Goal: Task Accomplishment & Management: Complete application form

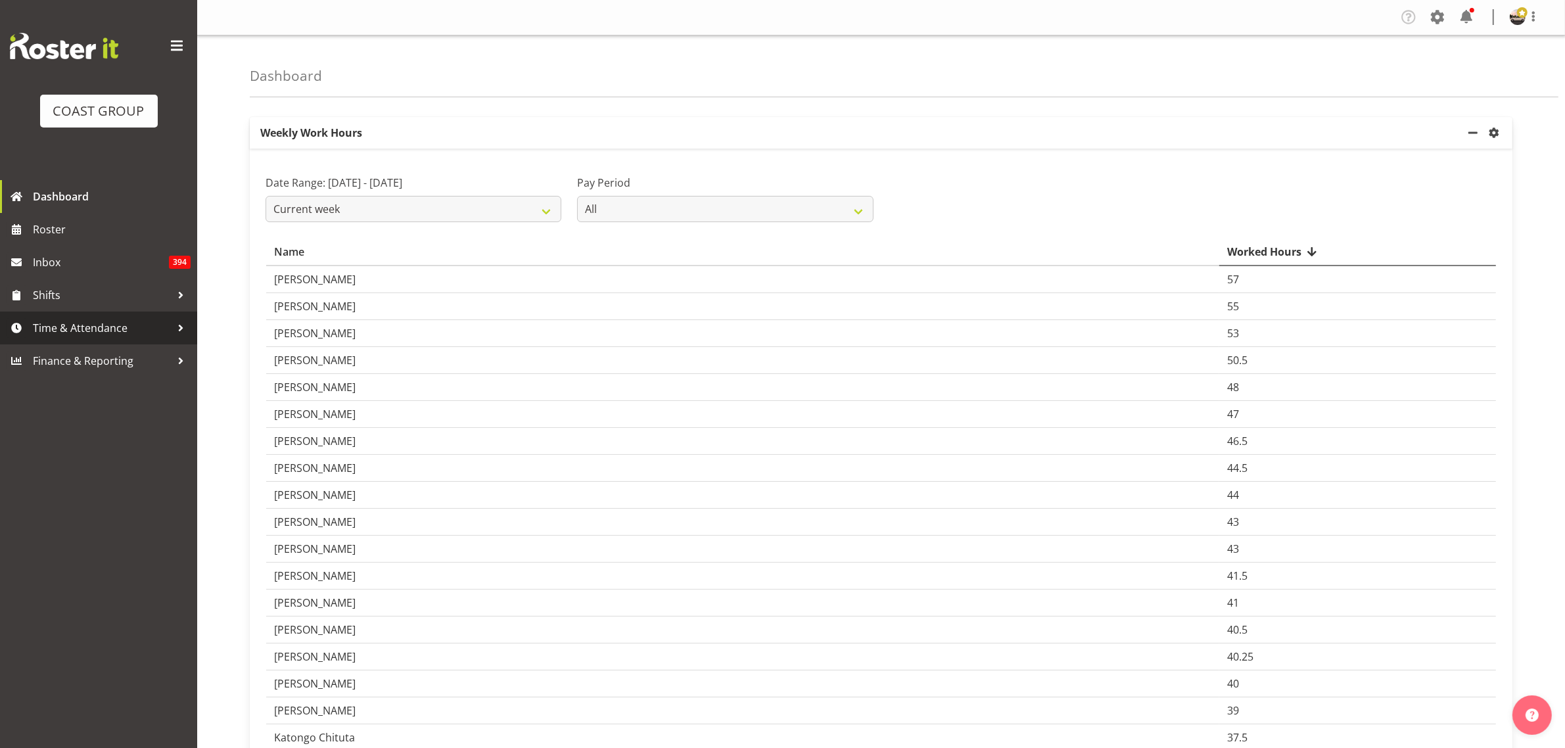
click at [154, 332] on span "Time & Attendance" at bounding box center [102, 328] width 138 height 20
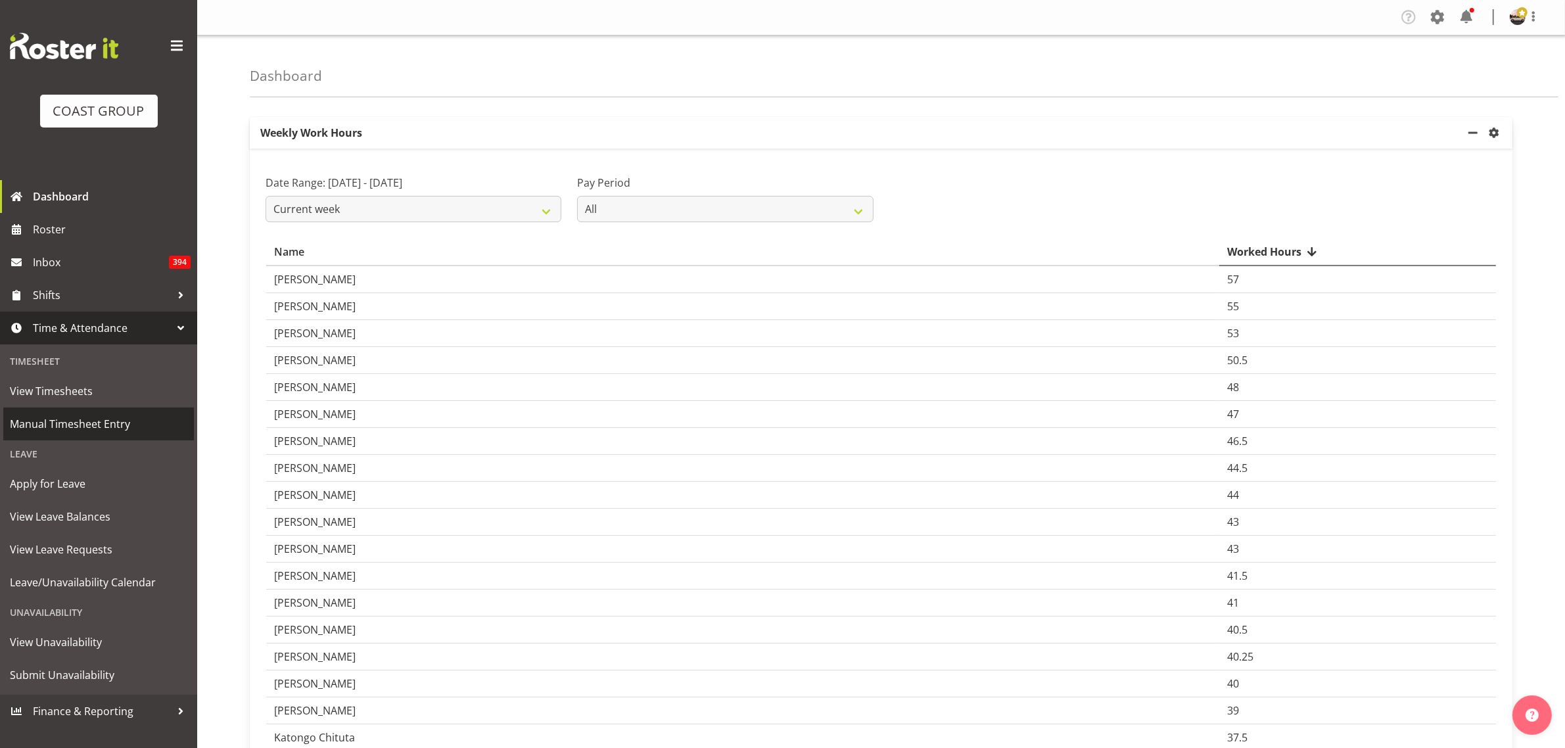
click at [92, 414] on span "Manual Timesheet Entry" at bounding box center [98, 424] width 177 height 20
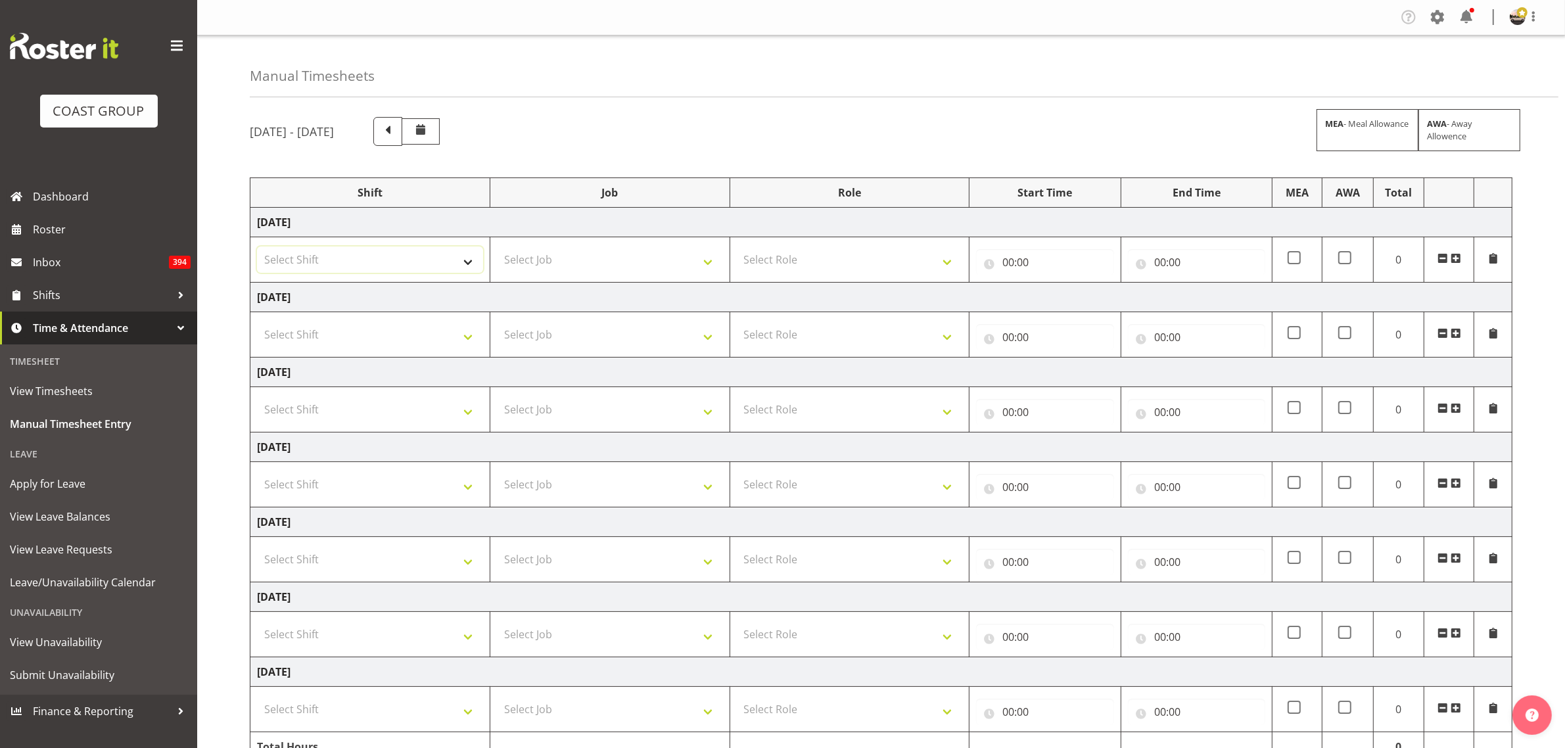
click at [346, 250] on select "Select Shift AKL SIGN ADMIN1 (LEAVE ALONE, DONT MAKE INACTIVE) [DATE] Delivery …" at bounding box center [370, 259] width 226 height 26
select select "19929"
click at [257, 247] on select "Select Shift AKL SIGN ADMIN1 (LEAVE ALONE, DONT MAKE INACTIVE) [DATE] Delivery …" at bounding box center [370, 259] width 226 height 26
click at [321, 323] on select "Select Shift AKL SIGN ADMIN1 (LEAVE ALONE, DONT MAKE INACTIVE) [DATE] Delivery …" at bounding box center [370, 334] width 226 height 26
select select "19929"
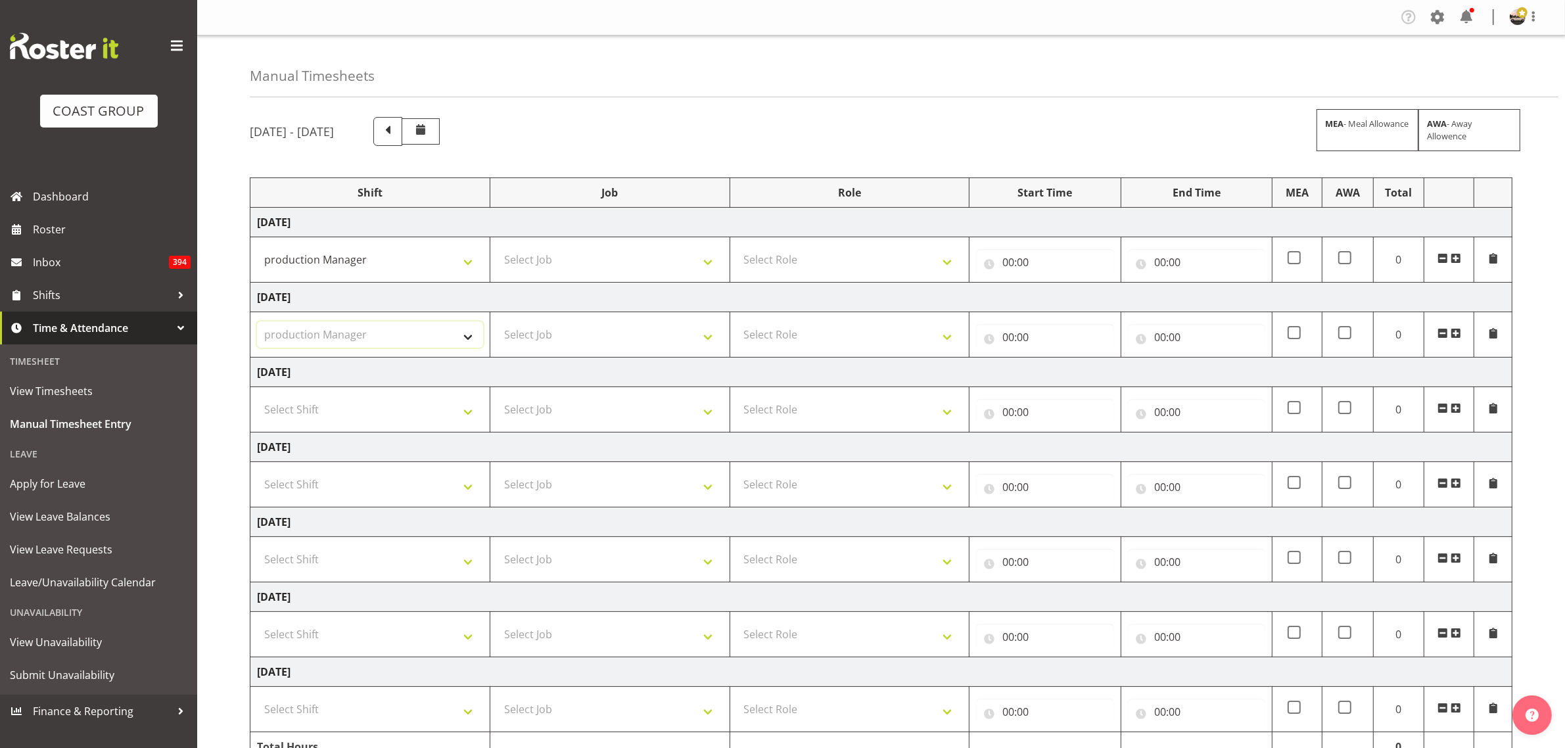
click at [257, 323] on select "Select Shift AKL SIGN ADMIN1 (LEAVE ALONE, DONT MAKE INACTIVE) [DATE] Delivery …" at bounding box center [370, 334] width 226 height 26
click at [319, 405] on select "Select Shift AKL SIGN ADMIN1 (LEAVE ALONE, DONT MAKE INACTIVE) [DATE] Delivery …" at bounding box center [370, 409] width 226 height 26
select select "19929"
click at [257, 398] on select "Select Shift AKL SIGN ADMIN1 (LEAVE ALONE, DONT MAKE INACTIVE) [DATE] Delivery …" at bounding box center [370, 409] width 226 height 26
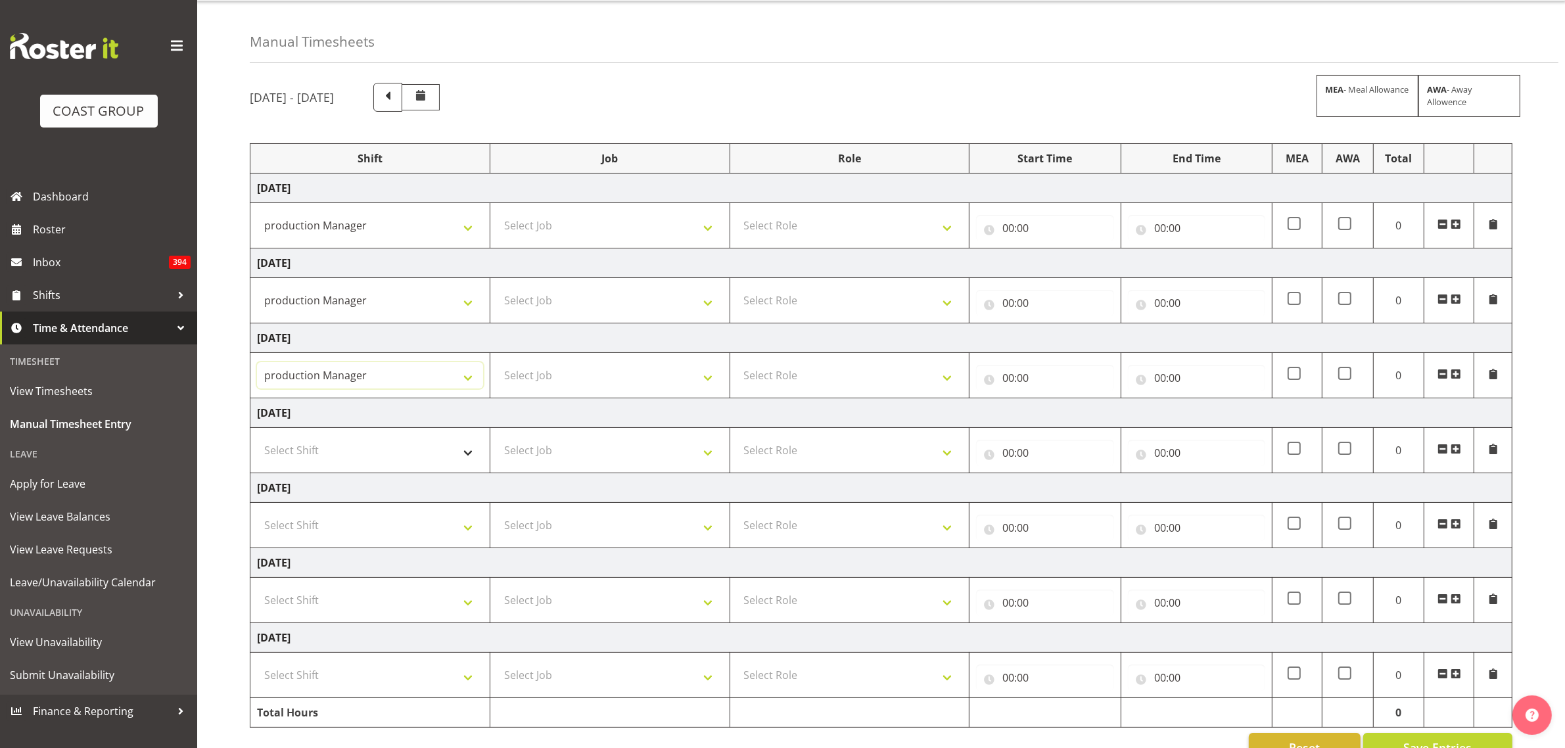
scroll to position [73, 0]
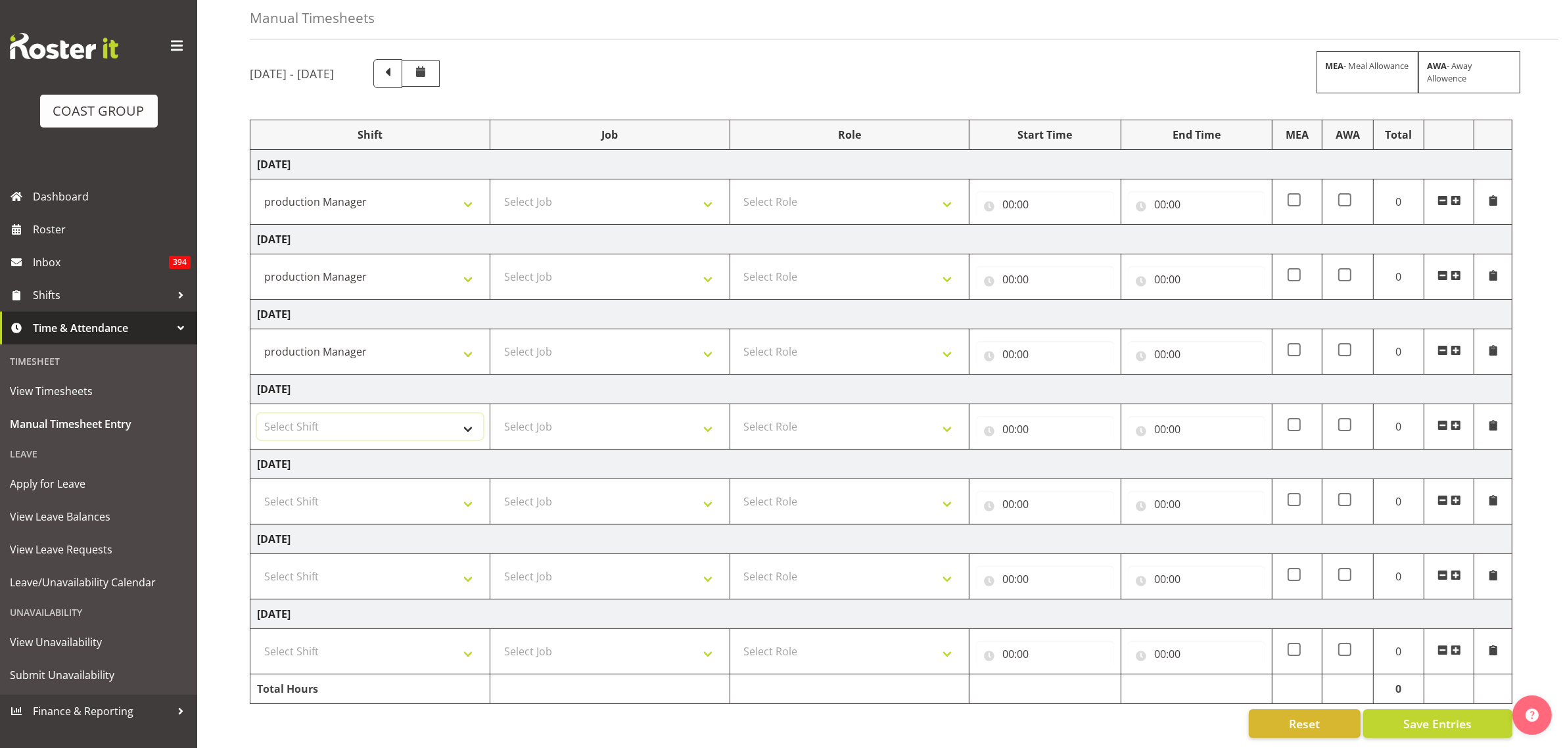
click at [329, 418] on select "Select Shift AKL SIGN ADMIN1 (LEAVE ALONE, DONT MAKE INACTIVE) [DATE] Delivery …" at bounding box center [370, 426] width 226 height 26
select select "19929"
click at [257, 413] on select "Select Shift AKL SIGN ADMIN1 (LEAVE ALONE, DONT MAKE INACTIVE) [DATE] Delivery …" at bounding box center [370, 426] width 226 height 26
click at [323, 563] on select "Select Shift AKL SIGN ADMIN1 (LEAVE ALONE, DONT MAKE INACTIVE) [DATE] Delivery …" at bounding box center [370, 576] width 226 height 26
select select "19929"
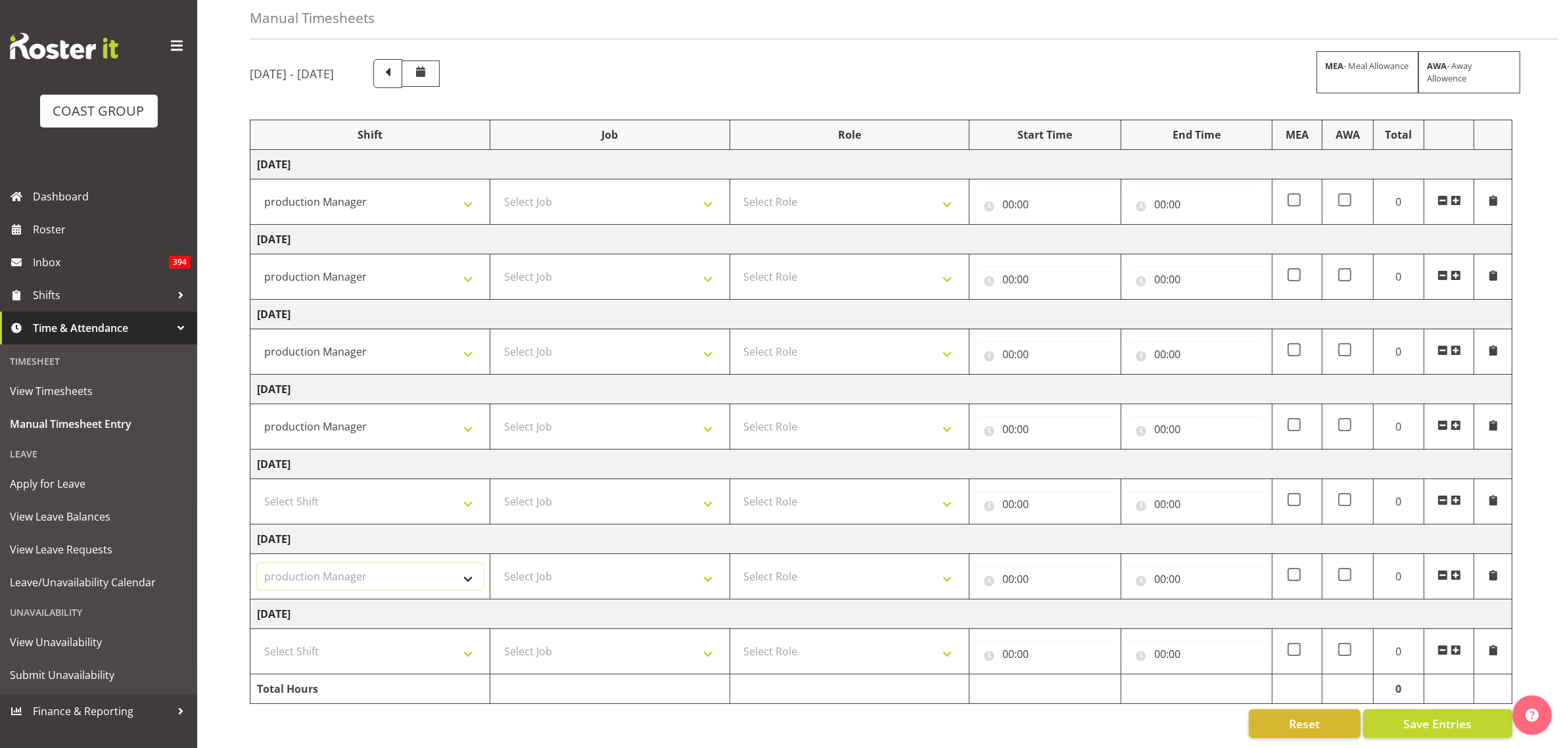
click at [257, 563] on select "Select Shift AKL SIGN ADMIN1 (LEAVE ALONE, DONT MAKE INACTIVE) [DATE] Delivery …" at bounding box center [370, 576] width 226 height 26
click at [326, 648] on select "Select Shift AKL SIGN ADMIN1 (LEAVE ALONE, DONT MAKE INACTIVE) [DATE] Delivery …" at bounding box center [370, 651] width 226 height 26
select select "19929"
click at [257, 638] on select "Select Shift AKL SIGN ADMIN1 (LEAVE ALONE, DONT MAKE INACTIVE) [DATE] Delivery …" at bounding box center [370, 651] width 226 height 26
click at [631, 189] on select "Select Job 1 Carlton Events 1 [PERSON_NAME][GEOGRAPHIC_DATA] 1 [PERSON_NAME][GE…" at bounding box center [610, 202] width 226 height 26
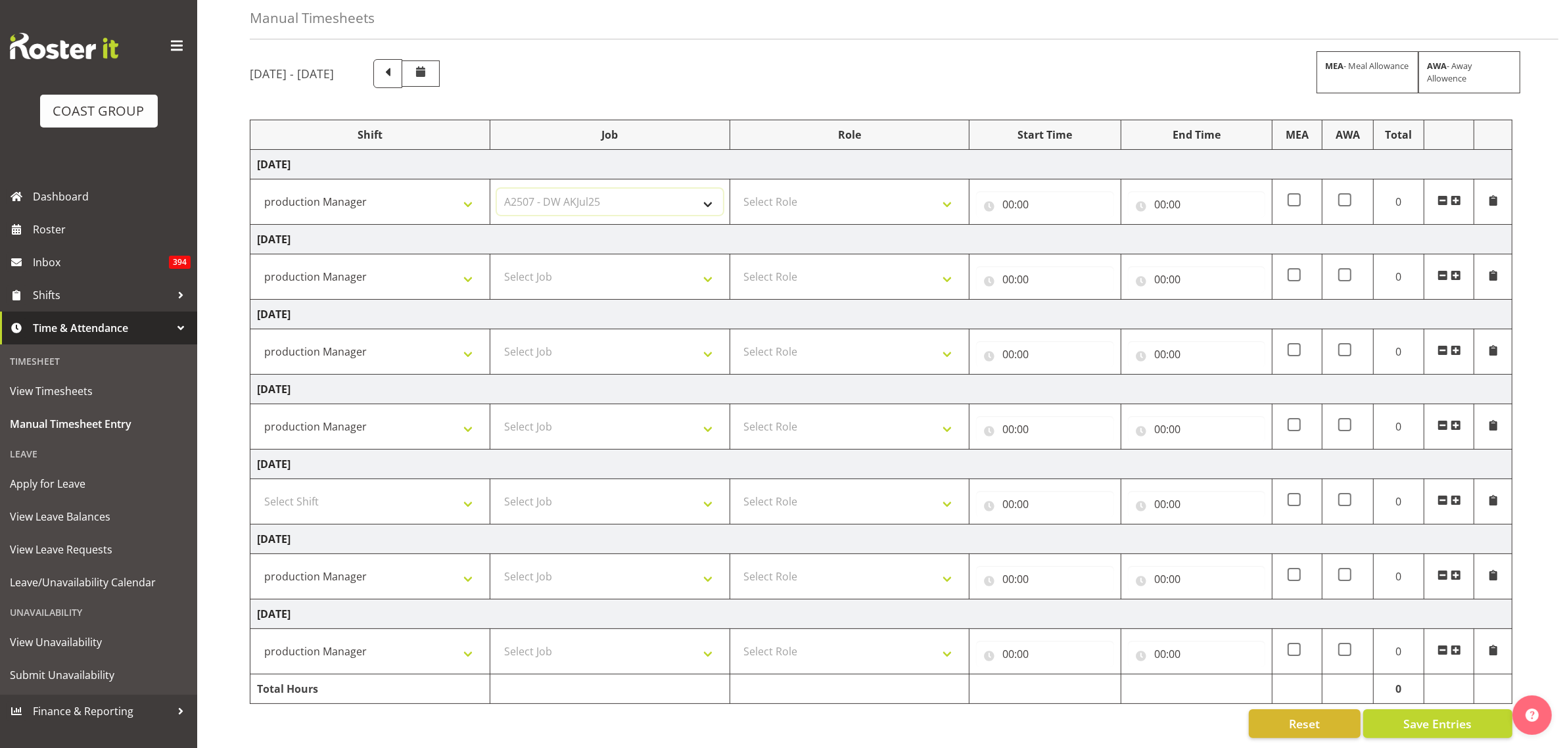
click at [497, 189] on select "Select Job 1 Carlton Events 1 [PERSON_NAME][GEOGRAPHIC_DATA] 1 [PERSON_NAME][GE…" at bounding box center [610, 202] width 226 height 26
click at [593, 193] on select "1 Carlton Events 1 [PERSON_NAME] 1 [PERSON_NAME][GEOGRAPHIC_DATA] 1 EHS WAREHOU…" at bounding box center [610, 202] width 226 height 26
select select "9464"
click at [497, 189] on select "1 Carlton Events 1 [PERSON_NAME] 1 [PERSON_NAME][GEOGRAPHIC_DATA] 1 EHS WAREHOU…" at bounding box center [610, 202] width 226 height 26
click at [574, 263] on select "Select Job 1 Carlton Events 1 [PERSON_NAME][GEOGRAPHIC_DATA] 1 [PERSON_NAME][GE…" at bounding box center [610, 276] width 226 height 26
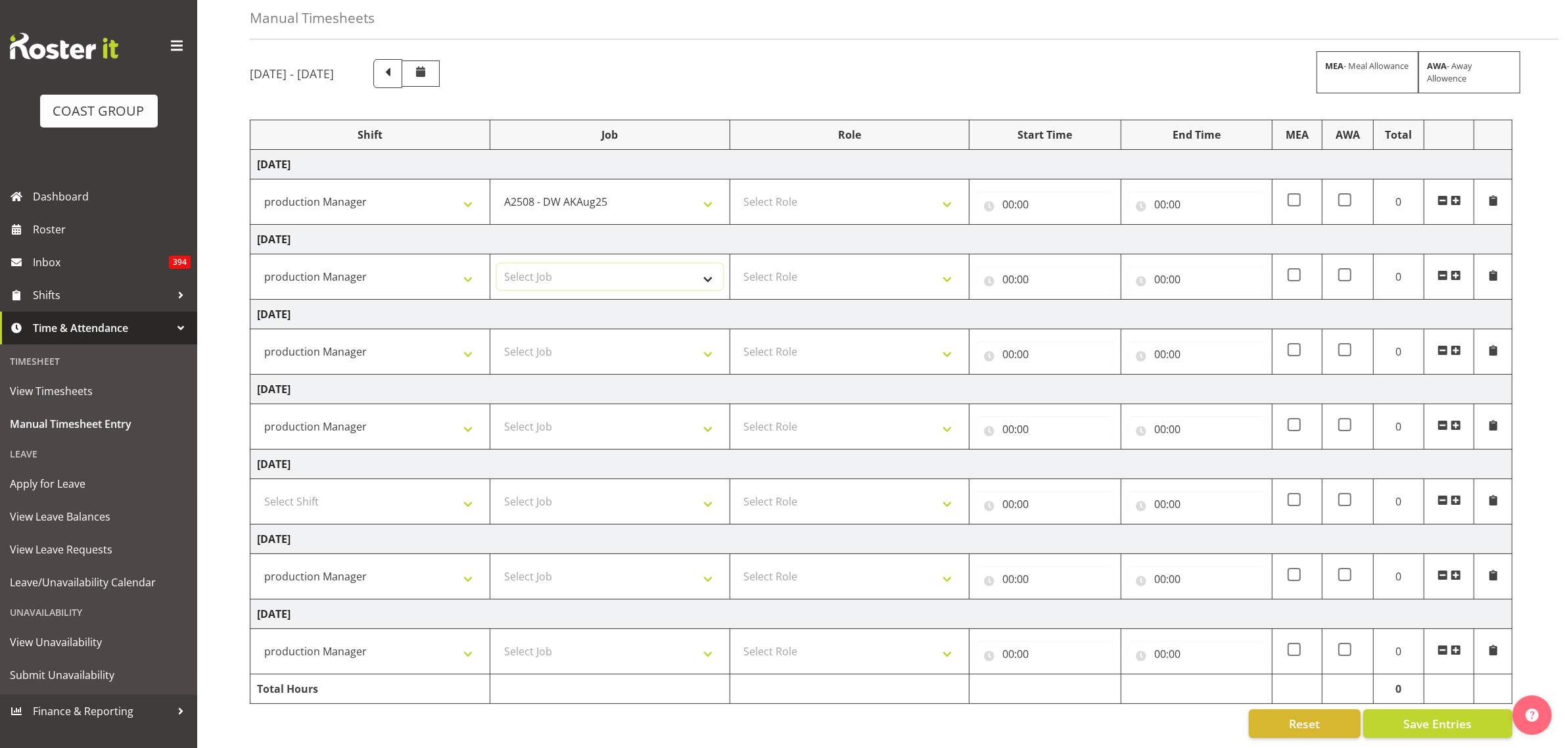
select select "9464"
click at [497, 263] on select "Select Job 1 Carlton Events 1 [PERSON_NAME][GEOGRAPHIC_DATA] 1 [PERSON_NAME][GE…" at bounding box center [610, 276] width 226 height 26
click at [609, 349] on select "Select Job 1 Carlton Events 1 [PERSON_NAME][GEOGRAPHIC_DATA] 1 [PERSON_NAME][GE…" at bounding box center [610, 351] width 226 height 26
select select "9464"
click at [497, 338] on select "Select Job 1 Carlton Events 1 [PERSON_NAME][GEOGRAPHIC_DATA] 1 [PERSON_NAME][GE…" at bounding box center [610, 351] width 226 height 26
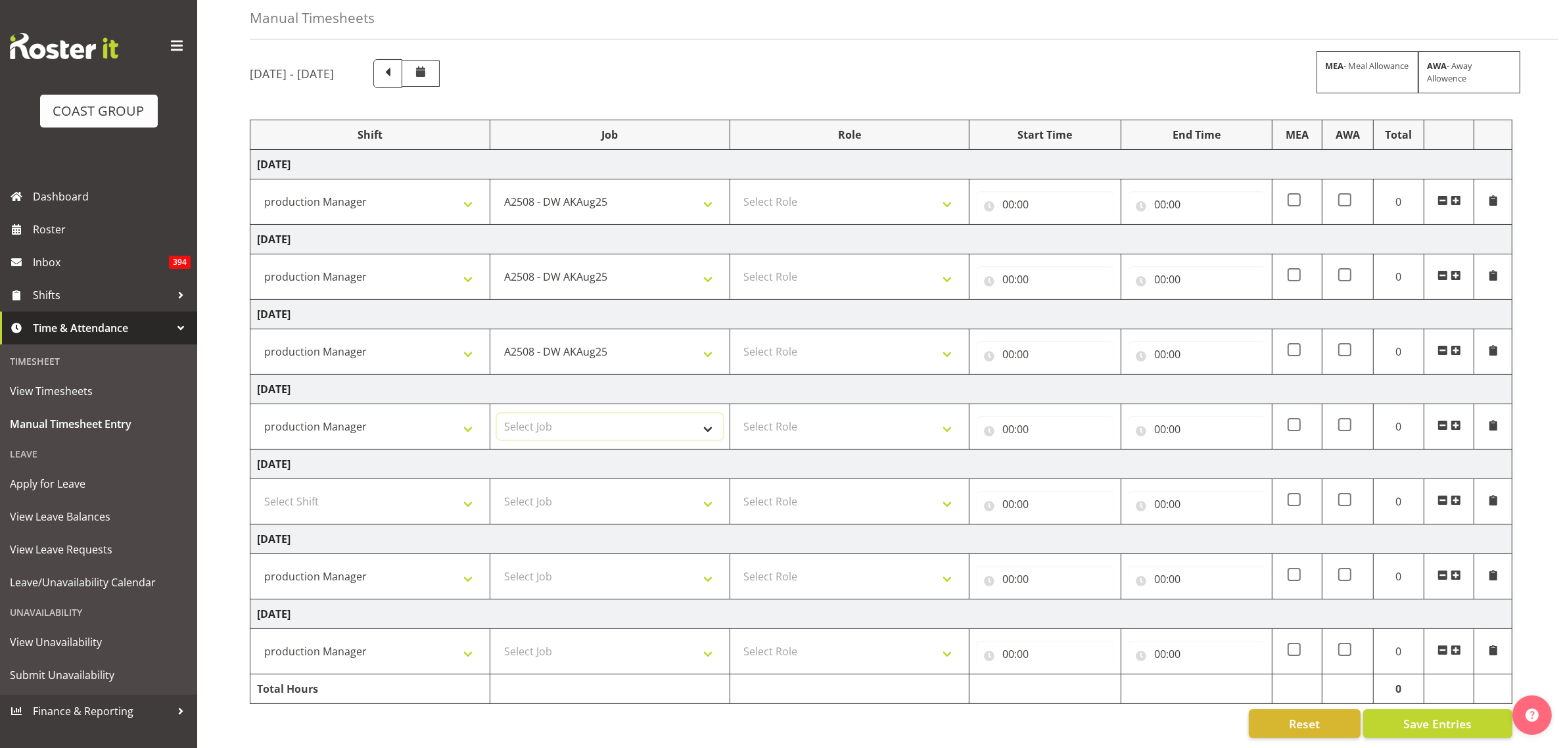
click at [570, 413] on select "Select Job 1 Carlton Events 1 [PERSON_NAME][GEOGRAPHIC_DATA] 1 [PERSON_NAME][GE…" at bounding box center [610, 426] width 226 height 26
select select "9464"
click at [497, 413] on select "Select Job 1 Carlton Events 1 [PERSON_NAME][GEOGRAPHIC_DATA] 1 [PERSON_NAME][GE…" at bounding box center [610, 426] width 226 height 26
click at [566, 580] on td "Select Job 1 Carlton Events 1 [PERSON_NAME][GEOGRAPHIC_DATA] 1 [PERSON_NAME][GE…" at bounding box center [610, 576] width 240 height 45
click at [569, 575] on select "Select Job 1 Carlton Events 1 [PERSON_NAME][GEOGRAPHIC_DATA] 1 [PERSON_NAME][GE…" at bounding box center [610, 576] width 226 height 26
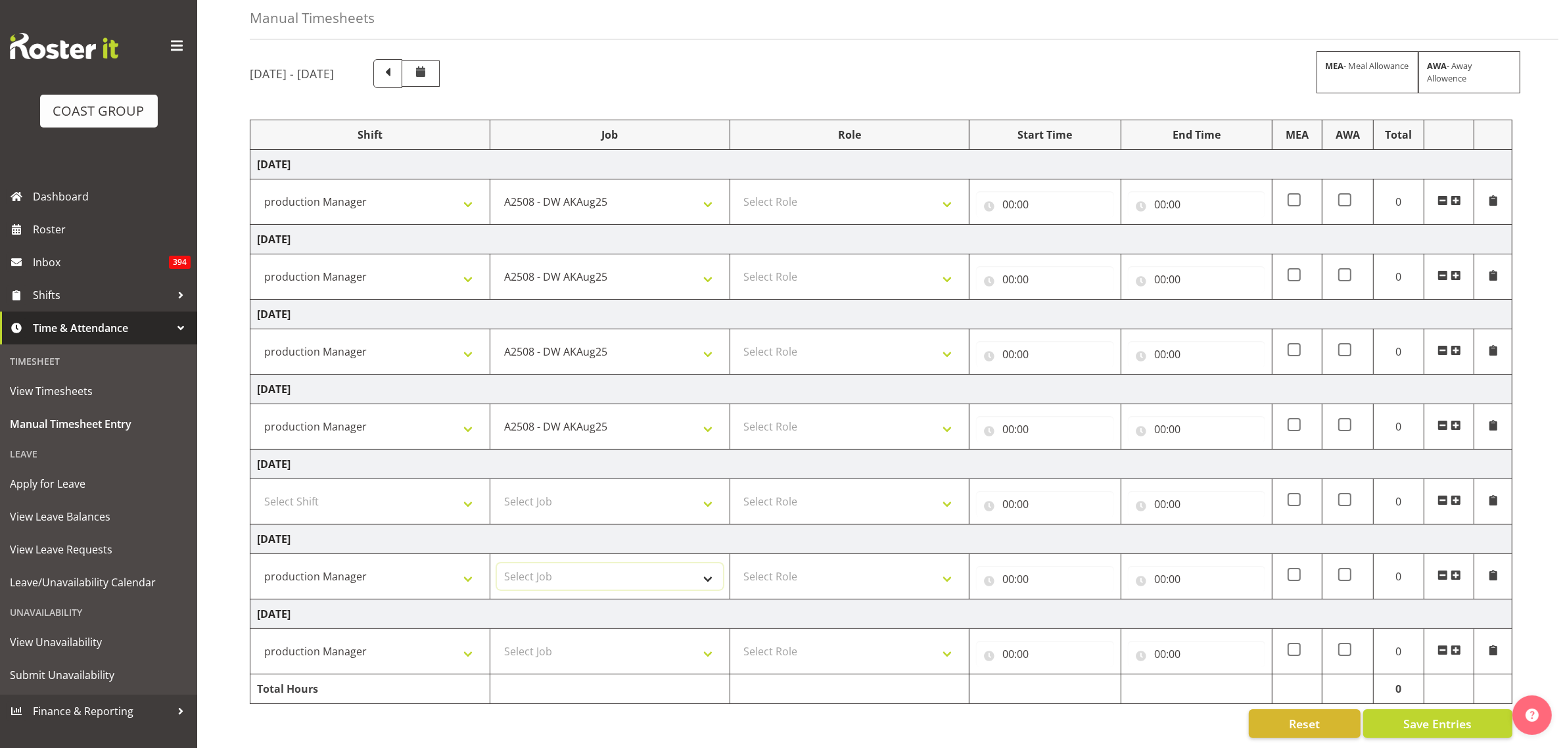
select select "9464"
click at [497, 563] on select "Select Job 1 Carlton Events 1 [PERSON_NAME][GEOGRAPHIC_DATA] 1 [PERSON_NAME][GE…" at bounding box center [610, 576] width 226 height 26
drag, startPoint x: 612, startPoint y: 649, endPoint x: 612, endPoint y: 634, distance: 14.5
click at [612, 649] on select "Select Job 1 Carlton Events 1 [PERSON_NAME][GEOGRAPHIC_DATA] 1 [PERSON_NAME][GE…" at bounding box center [610, 651] width 226 height 26
select select "9464"
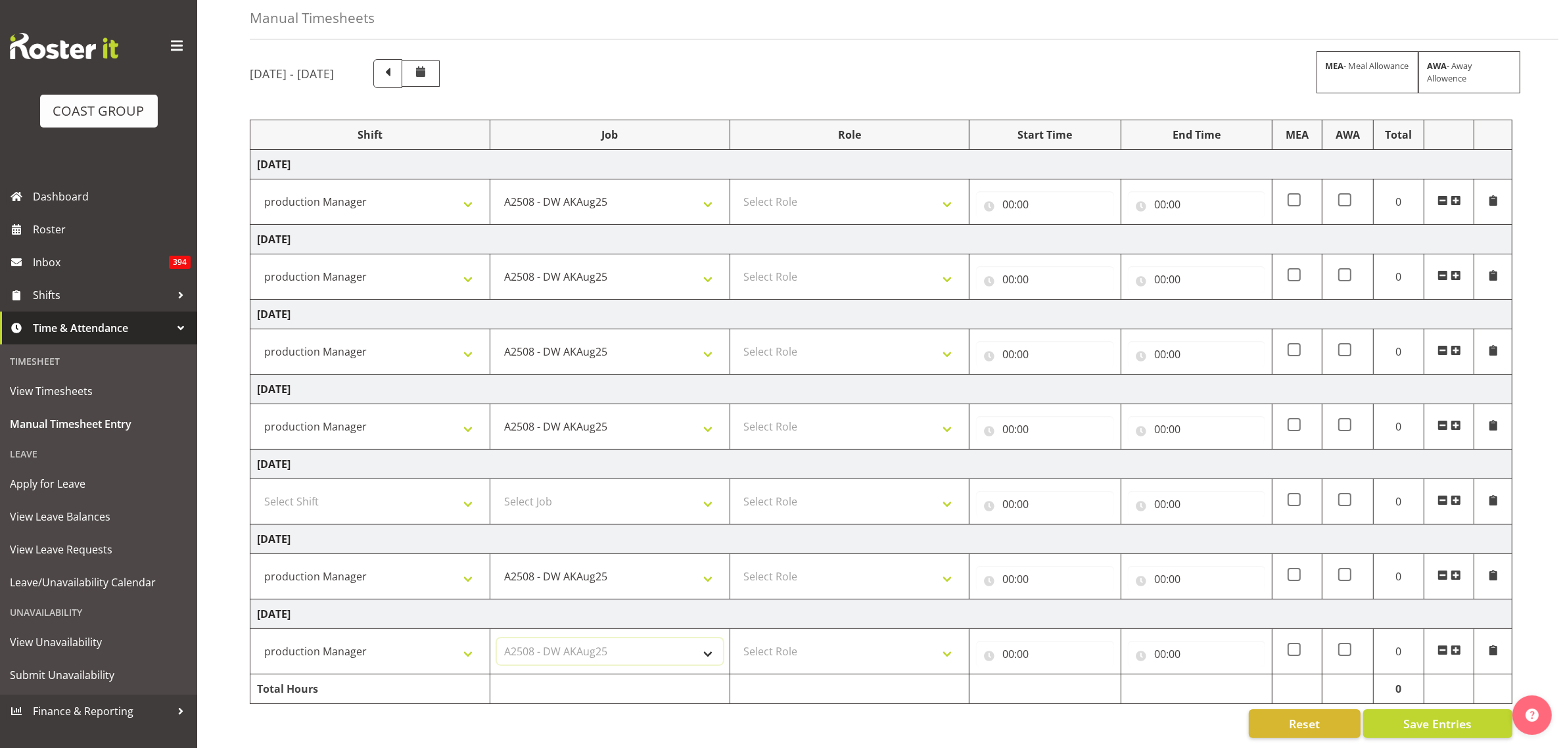
click at [497, 638] on select "Select Job 1 Carlton Events 1 [PERSON_NAME][GEOGRAPHIC_DATA] 1 [PERSON_NAME][GE…" at bounding box center [610, 651] width 226 height 26
click at [818, 204] on td "Select Role GRAPHICS DW" at bounding box center [849, 201] width 240 height 45
drag, startPoint x: 819, startPoint y: 189, endPoint x: 815, endPoint y: 235, distance: 46.2
click at [819, 189] on select "Select Role GRAPHICS DW" at bounding box center [850, 202] width 226 height 26
select select "809"
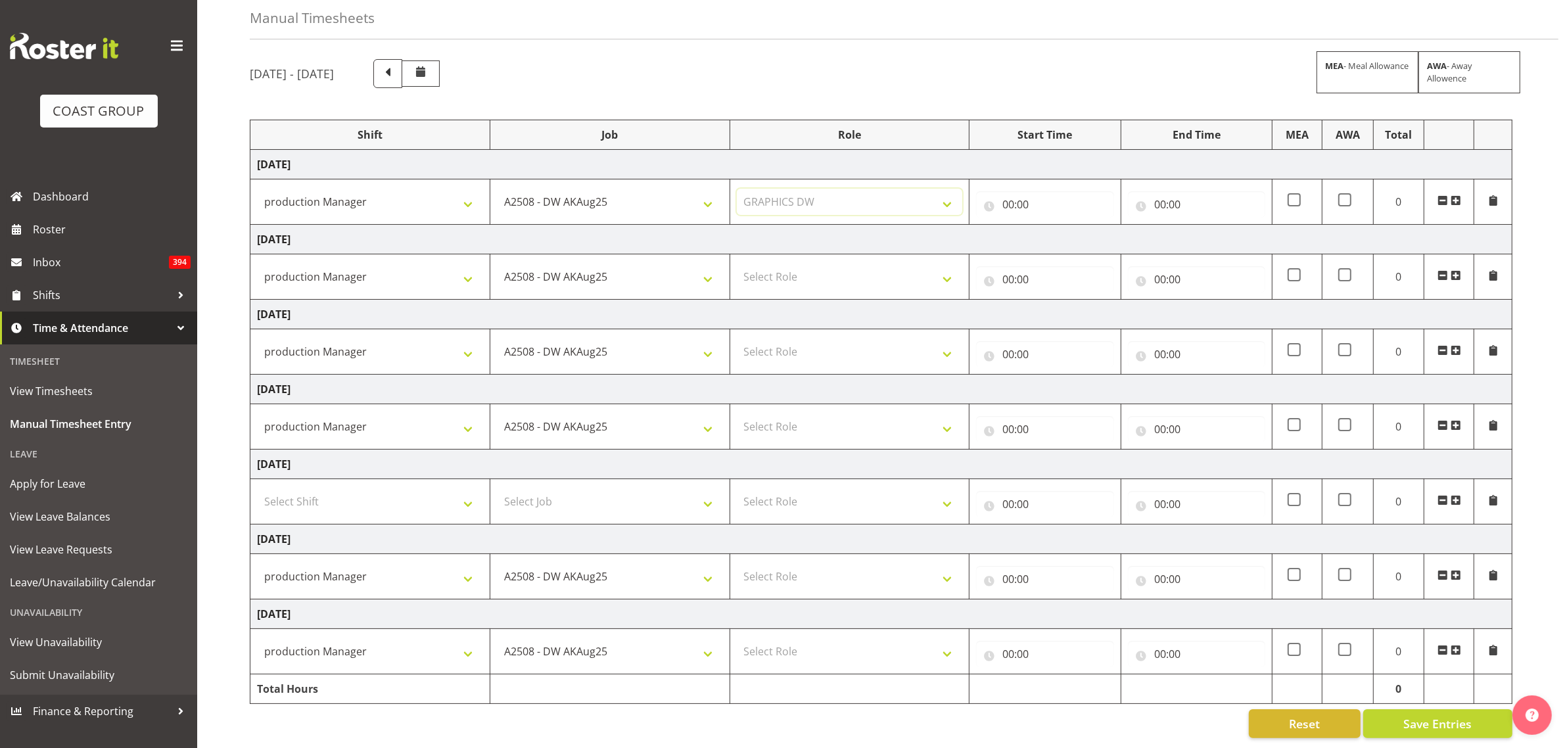
click at [737, 189] on select "Select Role GRAPHICS DW" at bounding box center [850, 202] width 226 height 26
click at [803, 263] on select "Select Role GRAPHICS DW" at bounding box center [850, 276] width 226 height 26
select select "809"
click at [737, 263] on select "Select Role GRAPHICS DW" at bounding box center [850, 276] width 226 height 26
drag, startPoint x: 804, startPoint y: 336, endPoint x: 803, endPoint y: 350, distance: 13.2
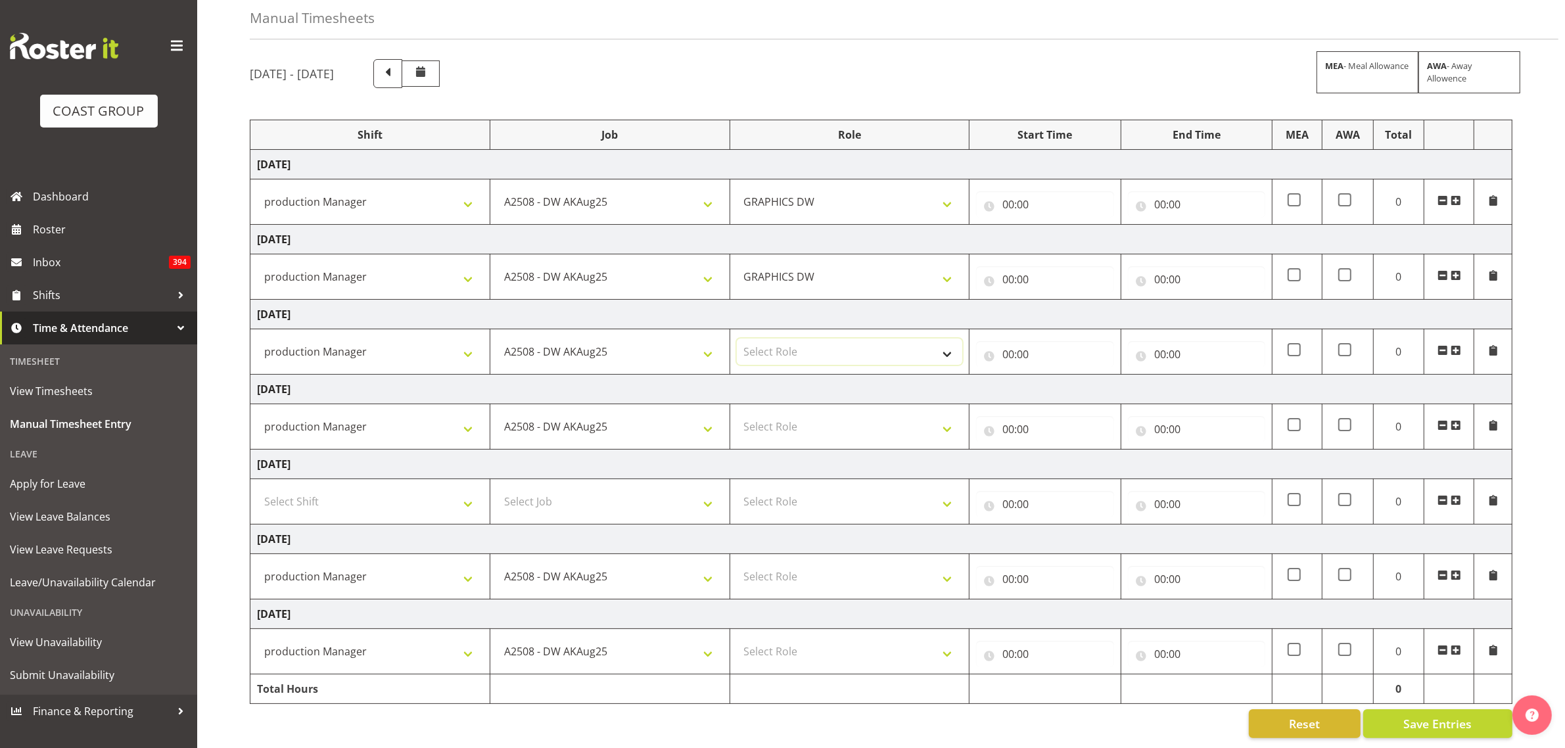
click at [804, 338] on select "Select Role GRAPHICS DW" at bounding box center [850, 351] width 226 height 26
select select "809"
click at [737, 338] on select "Select Role GRAPHICS DW" at bounding box center [850, 351] width 226 height 26
drag, startPoint x: 790, startPoint y: 409, endPoint x: 790, endPoint y: 418, distance: 9.2
click at [790, 413] on select "Select Role GRAPHICS DW" at bounding box center [850, 426] width 226 height 26
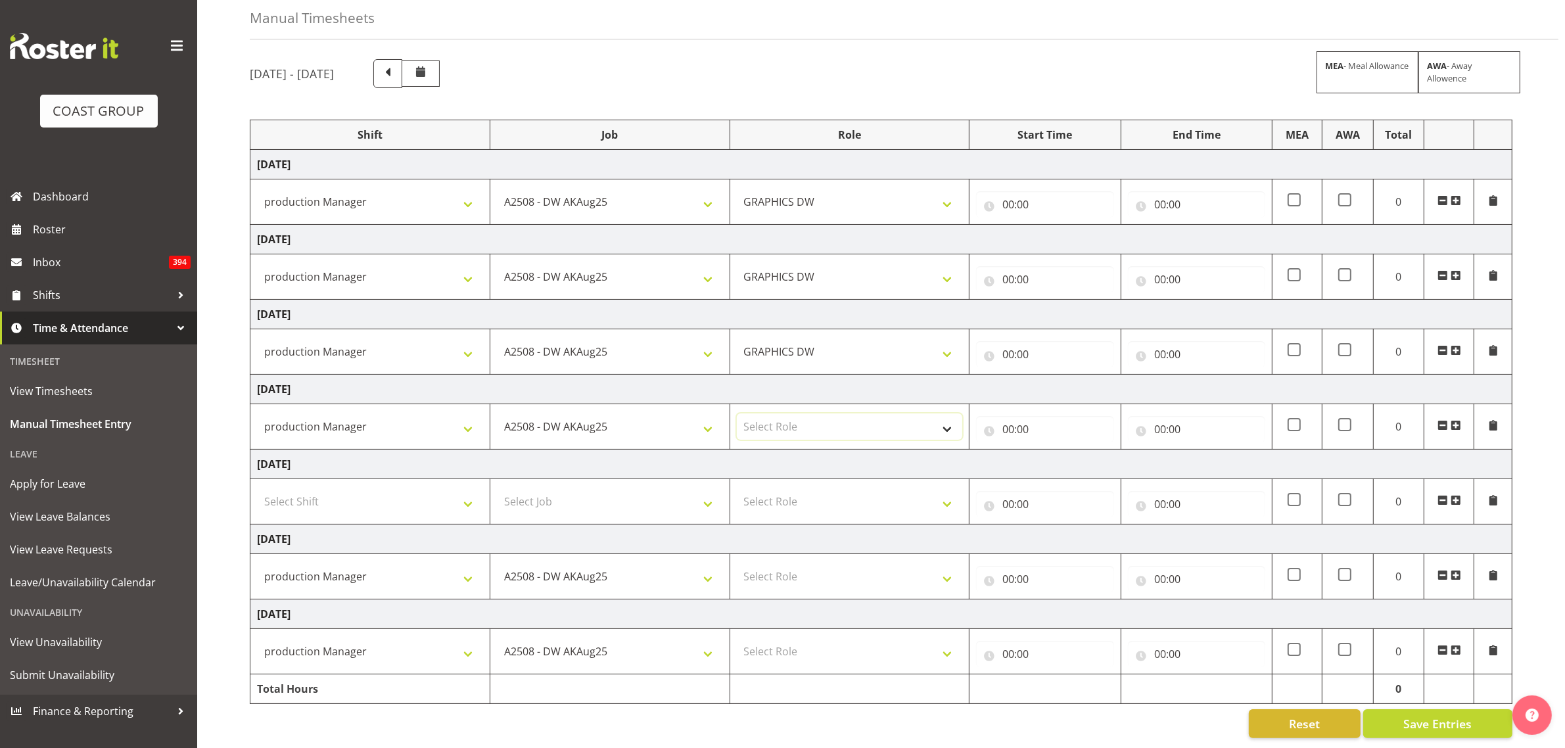
select select "809"
click at [737, 413] on select "Select Role GRAPHICS DW" at bounding box center [850, 426] width 226 height 26
click at [768, 570] on select "Select Role GRAPHICS DW" at bounding box center [850, 576] width 226 height 26
select select "809"
click at [737, 563] on select "Select Role GRAPHICS DW" at bounding box center [850, 576] width 226 height 26
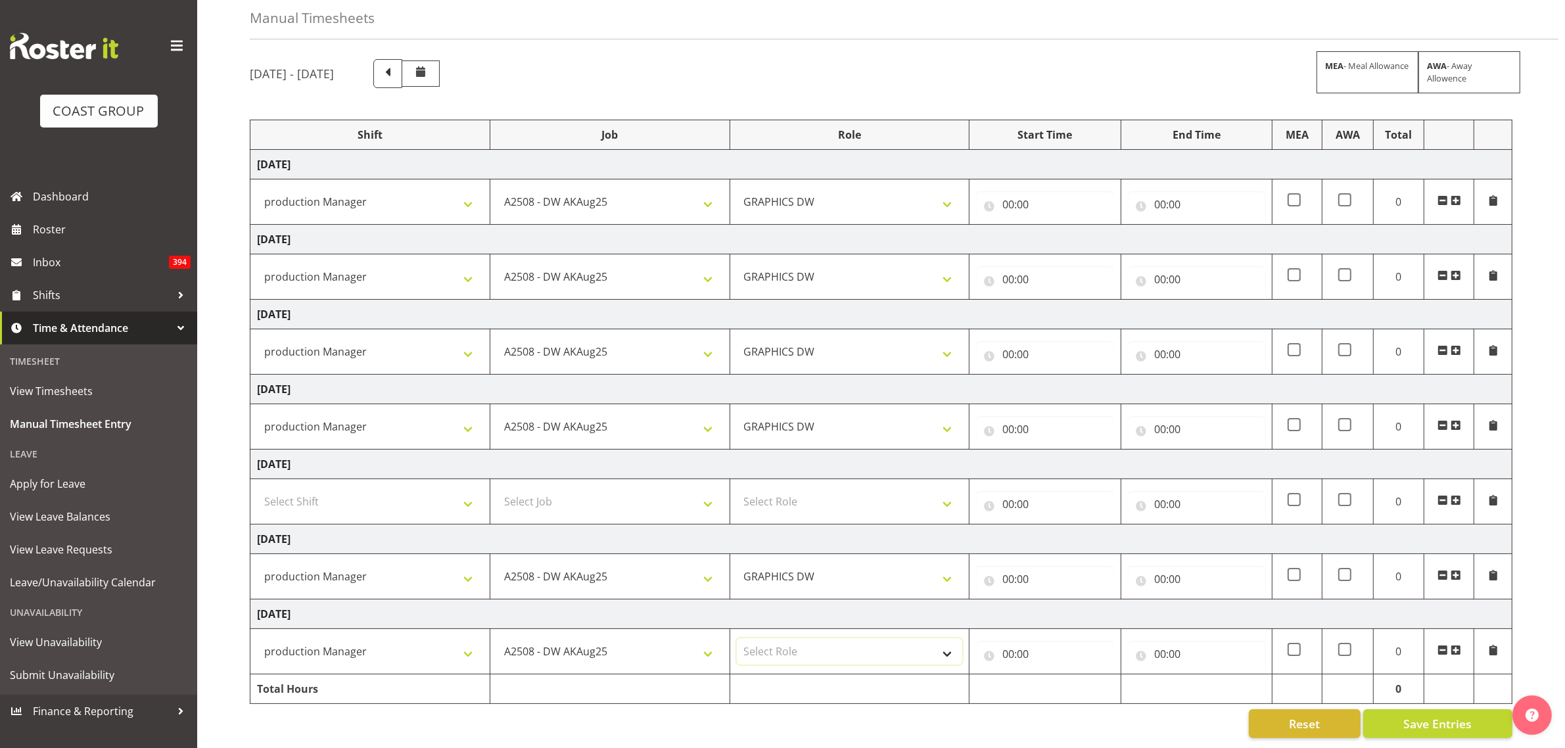
click at [772, 646] on select "Select Role GRAPHICS DW" at bounding box center [850, 651] width 226 height 26
select select "809"
click at [737, 638] on select "Select Role GRAPHICS DW" at bounding box center [850, 651] width 226 height 26
click at [1454, 345] on span at bounding box center [1455, 350] width 11 height 11
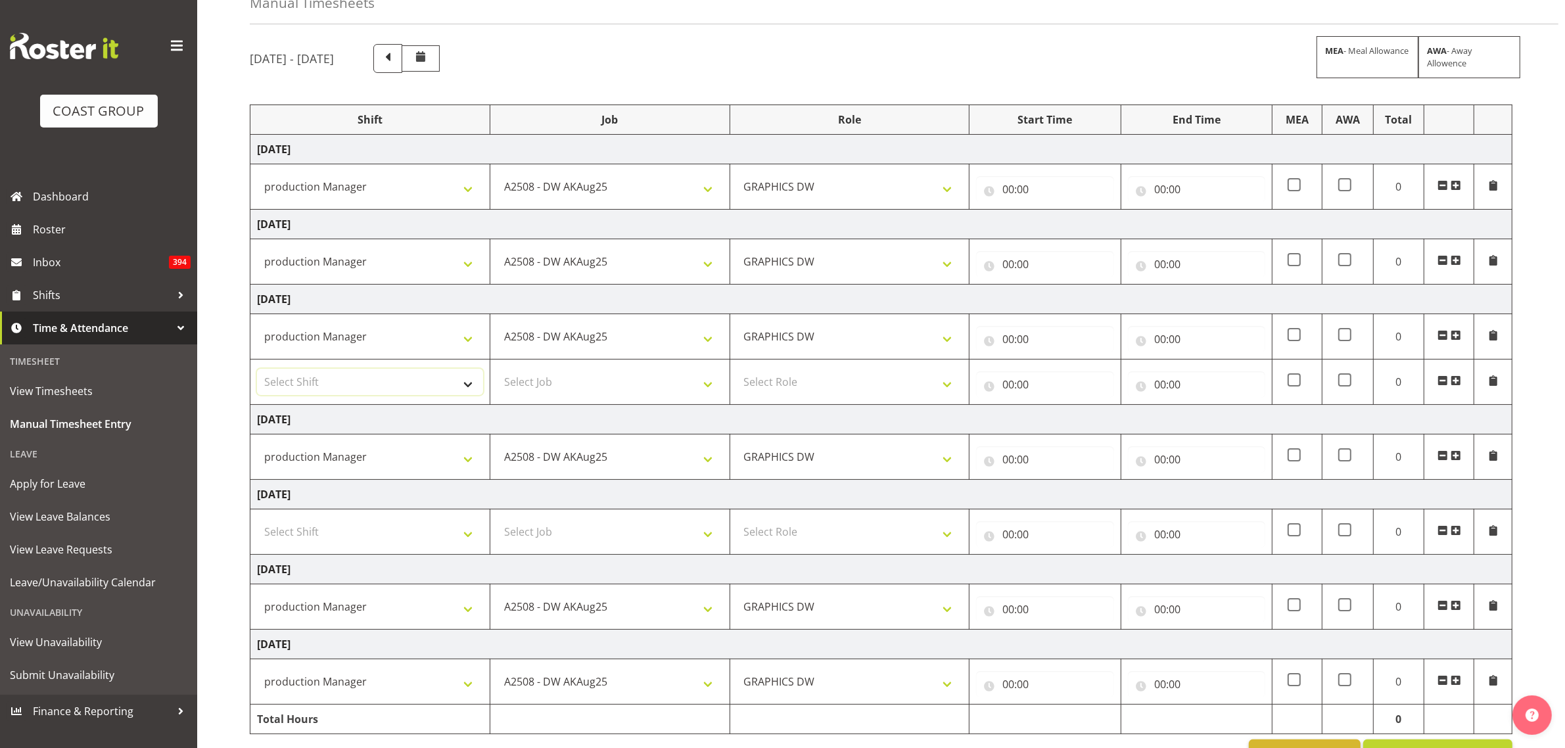
click at [435, 379] on select "Select Shift AKL SIGN ADMIN1 (LEAVE ALONE, DONT MAKE INACTIVE) [DATE] Delivery …" at bounding box center [370, 382] width 226 height 26
select select "19929"
click at [257, 370] on select "Select Shift AKL SIGN ADMIN1 (LEAVE ALONE, DONT MAKE INACTIVE) [DATE] Delivery …" at bounding box center [370, 382] width 226 height 26
click at [561, 390] on select "Select Job 1 Carlton Events 1 [PERSON_NAME][GEOGRAPHIC_DATA] 1 [PERSON_NAME][GE…" at bounding box center [610, 382] width 226 height 26
select select "9464"
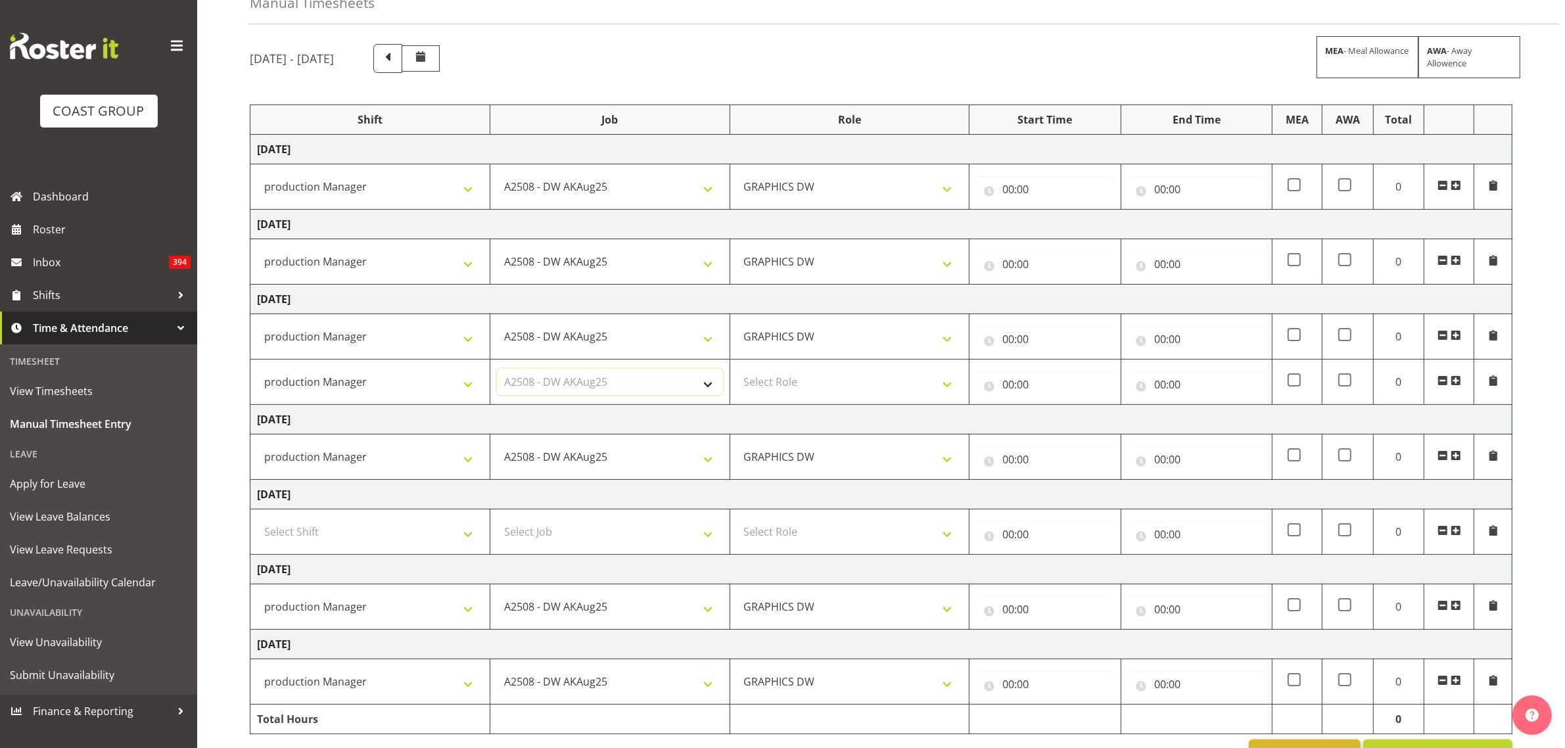
click at [497, 370] on select "Select Job 1 Carlton Events 1 [PERSON_NAME][GEOGRAPHIC_DATA] 1 [PERSON_NAME][GE…" at bounding box center [610, 382] width 226 height 26
click at [775, 376] on select "Select Role GRAPHICS DW" at bounding box center [850, 382] width 226 height 26
select select "809"
click at [737, 370] on select "Select Role GRAPHICS DW" at bounding box center [850, 382] width 226 height 26
click at [1015, 198] on input "00:00" at bounding box center [1044, 189] width 137 height 26
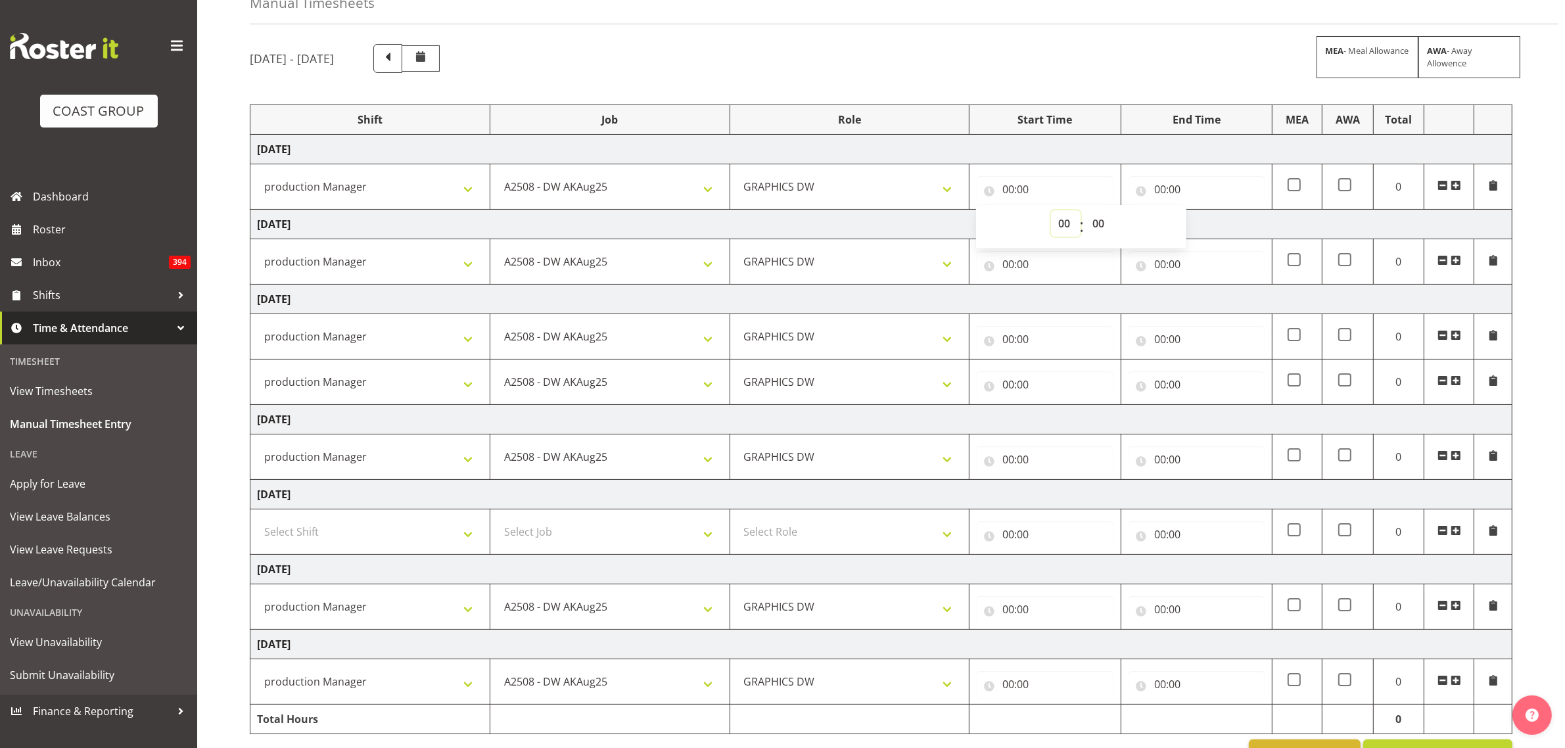
click at [1055, 223] on select "00 01 02 03 04 05 06 07 08 09 10 11 12 13 14 15 16 17 18 19 20 21 22 23" at bounding box center [1066, 223] width 30 height 26
select select "6"
click at [1051, 211] on select "00 01 02 03 04 05 06 07 08 09 10 11 12 13 14 15 16 17 18 19 20 21 22 23" at bounding box center [1066, 223] width 30 height 26
type input "06:00"
click at [1155, 189] on input "00:00" at bounding box center [1196, 189] width 137 height 26
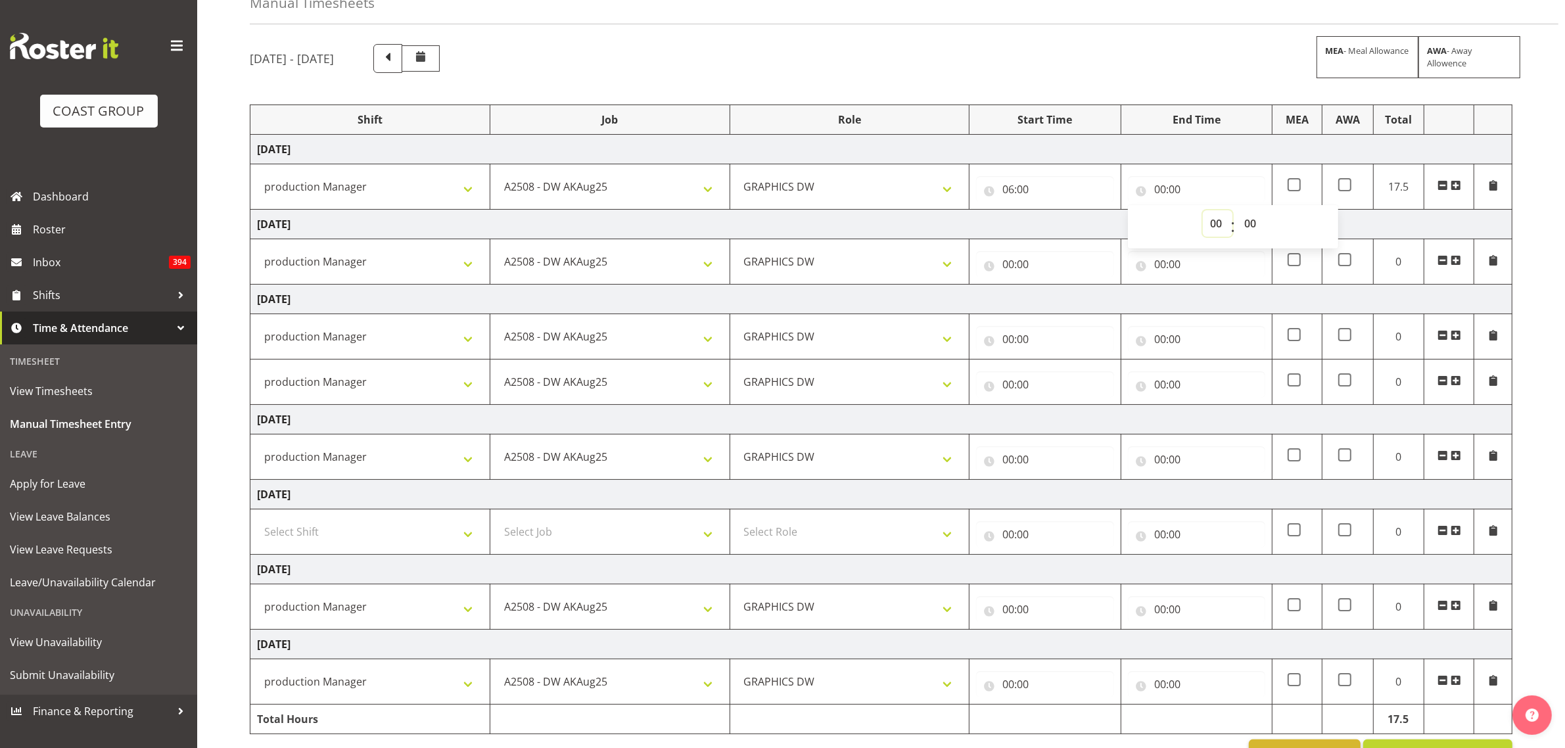
click at [1222, 223] on select "00 01 02 03 04 05 06 07 08 09 10 11 12 13 14 15 16 17 18 19 20 21 22 23" at bounding box center [1218, 223] width 30 height 26
select select "15"
click at [1203, 211] on select "00 01 02 03 04 05 06 07 08 09 10 11 12 13 14 15 16 17 18 19 20 21 22 23" at bounding box center [1218, 223] width 30 height 26
type input "15:00"
click at [1013, 264] on input "00:00" at bounding box center [1044, 264] width 137 height 26
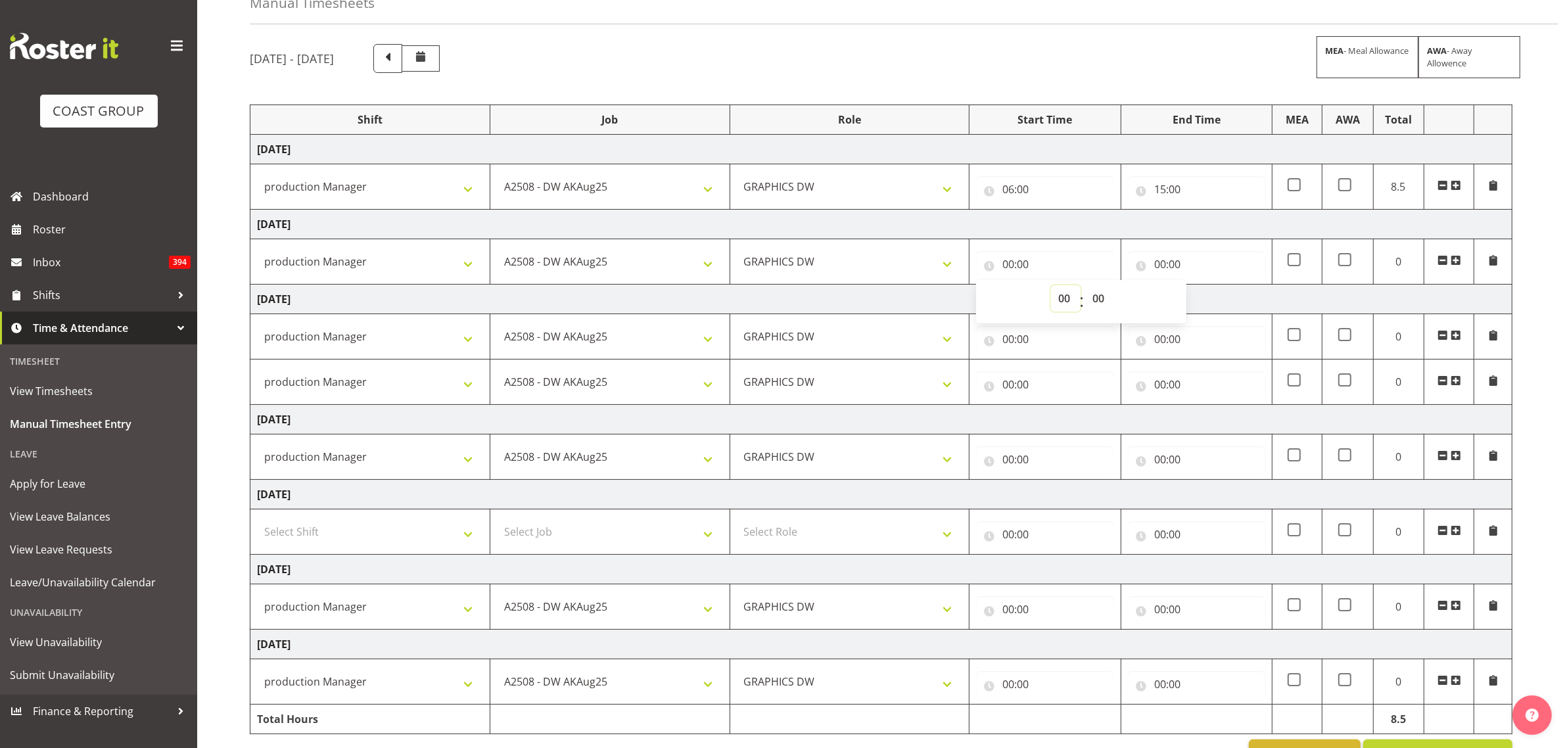
click at [1059, 304] on select "00 01 02 03 04 05 06 07 08 09 10 11 12 13 14 15 16 17 18 19 20 21 22 23" at bounding box center [1066, 298] width 30 height 26
select select "6"
click at [1051, 286] on select "00 01 02 03 04 05 06 07 08 09 10 11 12 13 14 15 16 17 18 19 20 21 22 23" at bounding box center [1066, 298] width 30 height 26
type input "06:00"
click at [1164, 262] on input "00:00" at bounding box center [1196, 264] width 137 height 26
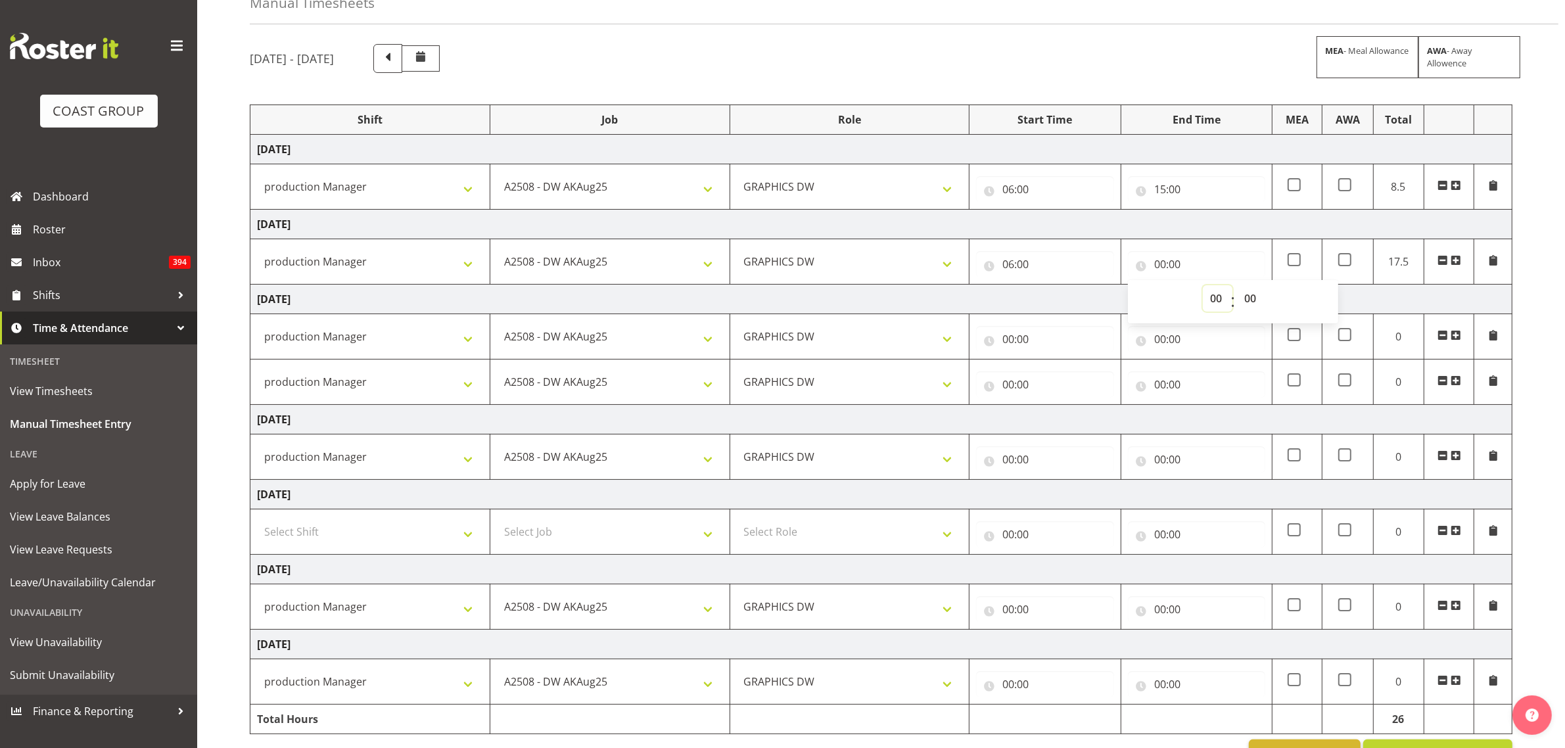
click at [1214, 301] on select "00 01 02 03 04 05 06 07 08 09 10 11 12 13 14 15 16 17 18 19 20 21 22 23" at bounding box center [1218, 298] width 30 height 26
select select "15"
click at [1203, 286] on select "00 01 02 03 04 05 06 07 08 09 10 11 12 13 14 15 16 17 18 19 20 21 22 23" at bounding box center [1218, 298] width 30 height 26
type input "15:00"
click at [1046, 300] on td "[DATE]" at bounding box center [881, 300] width 1262 height 30
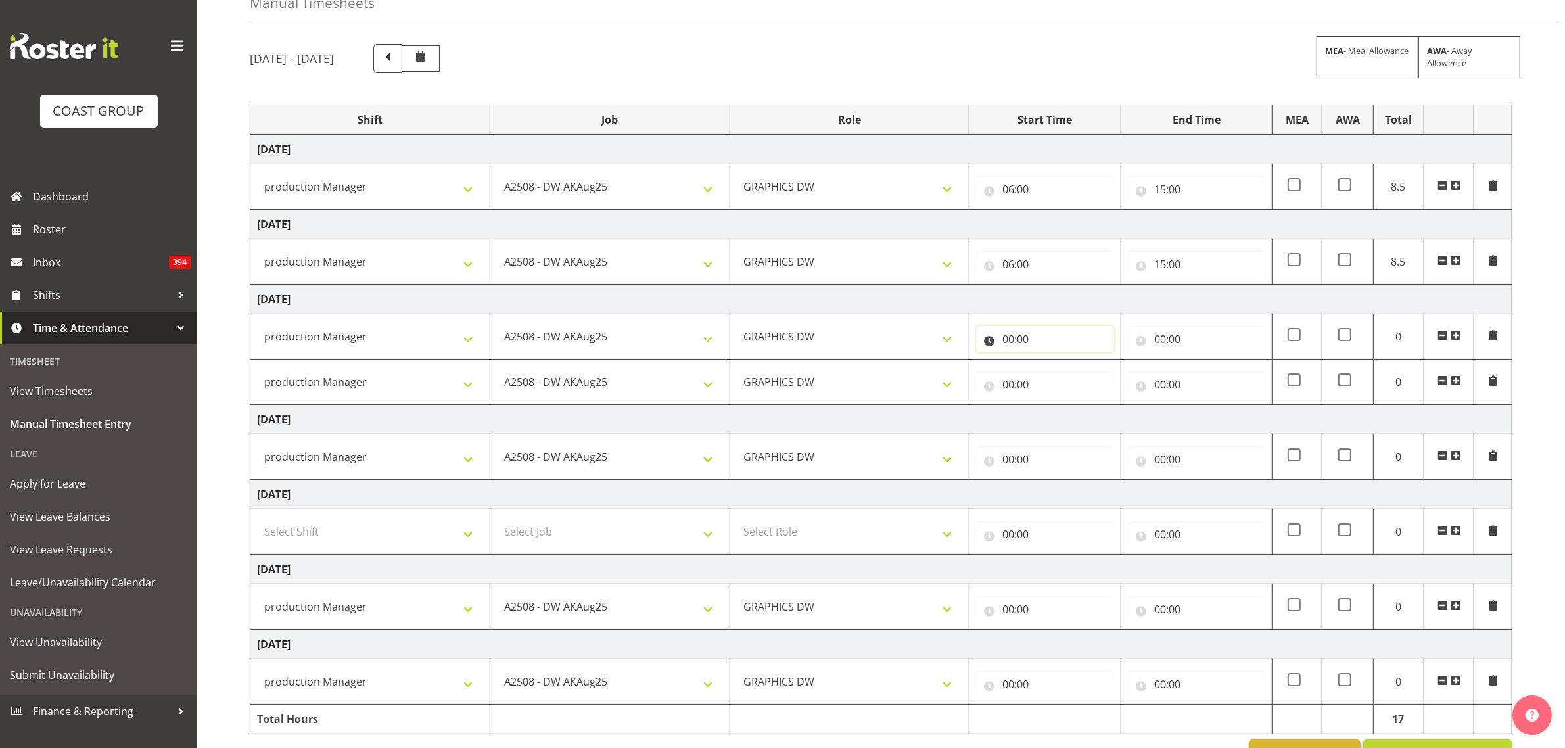
click at [1007, 346] on input "00:00" at bounding box center [1044, 339] width 137 height 26
click at [1006, 342] on input "00:00" at bounding box center [1044, 339] width 137 height 26
click at [1019, 263] on input "06:00" at bounding box center [1044, 264] width 137 height 26
click at [1061, 303] on select "00 01 02 03 04 05 06 07 08 09 10 11 12 13 14 15 16 17 18 19 20 21 22 23" at bounding box center [1066, 298] width 30 height 26
select select "5"
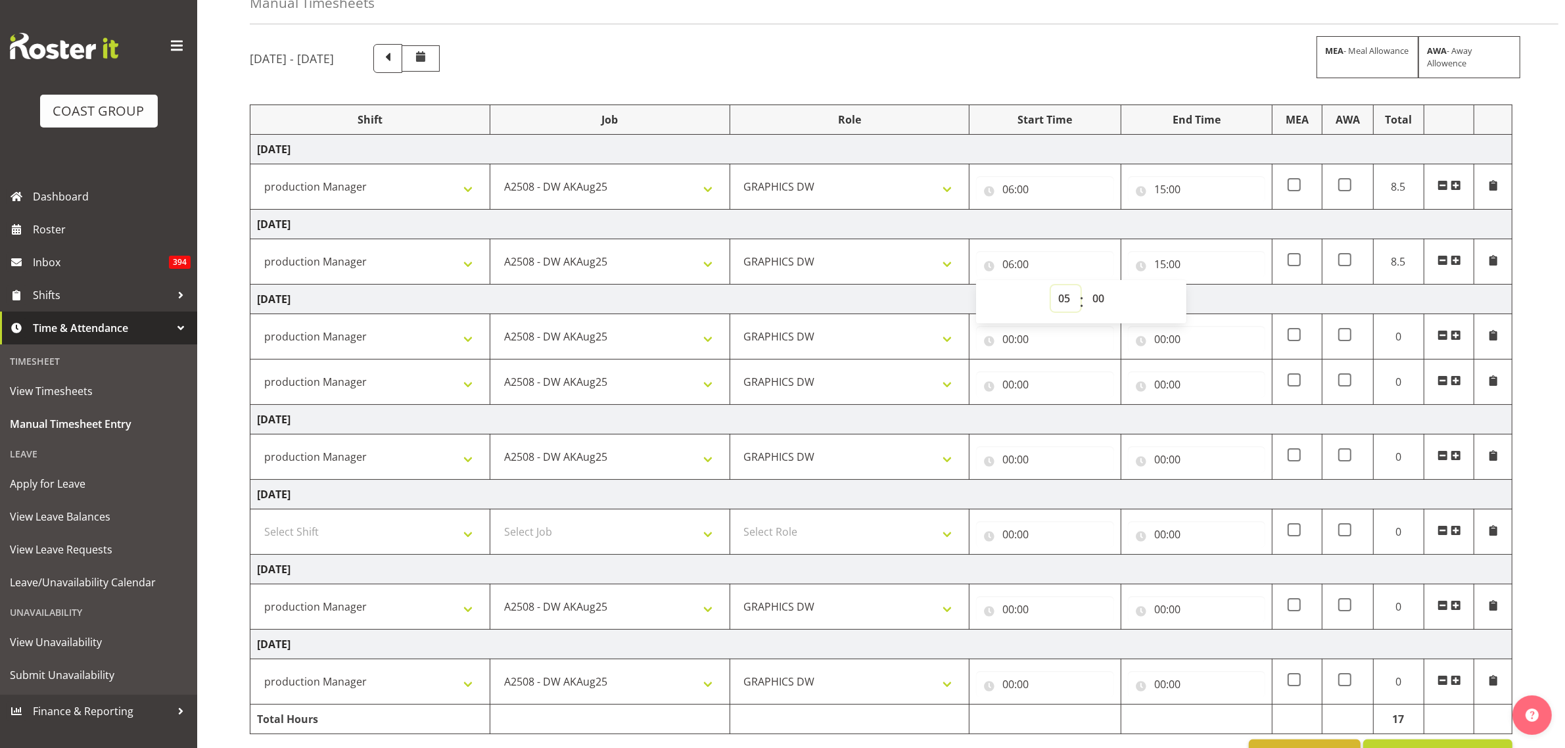
click at [1051, 286] on select "00 01 02 03 04 05 06 07 08 09 10 11 12 13 14 15 16 17 18 19 20 21 22 23" at bounding box center [1066, 298] width 30 height 26
type input "05:00"
click at [1163, 263] on input "15:00" at bounding box center [1196, 264] width 137 height 26
click at [1221, 299] on select "00 01 02 03 04 05 06 07 08 09 10 11 12 13 14 15 16 17 18 19 20 21 22 23" at bounding box center [1218, 298] width 30 height 26
select select "16"
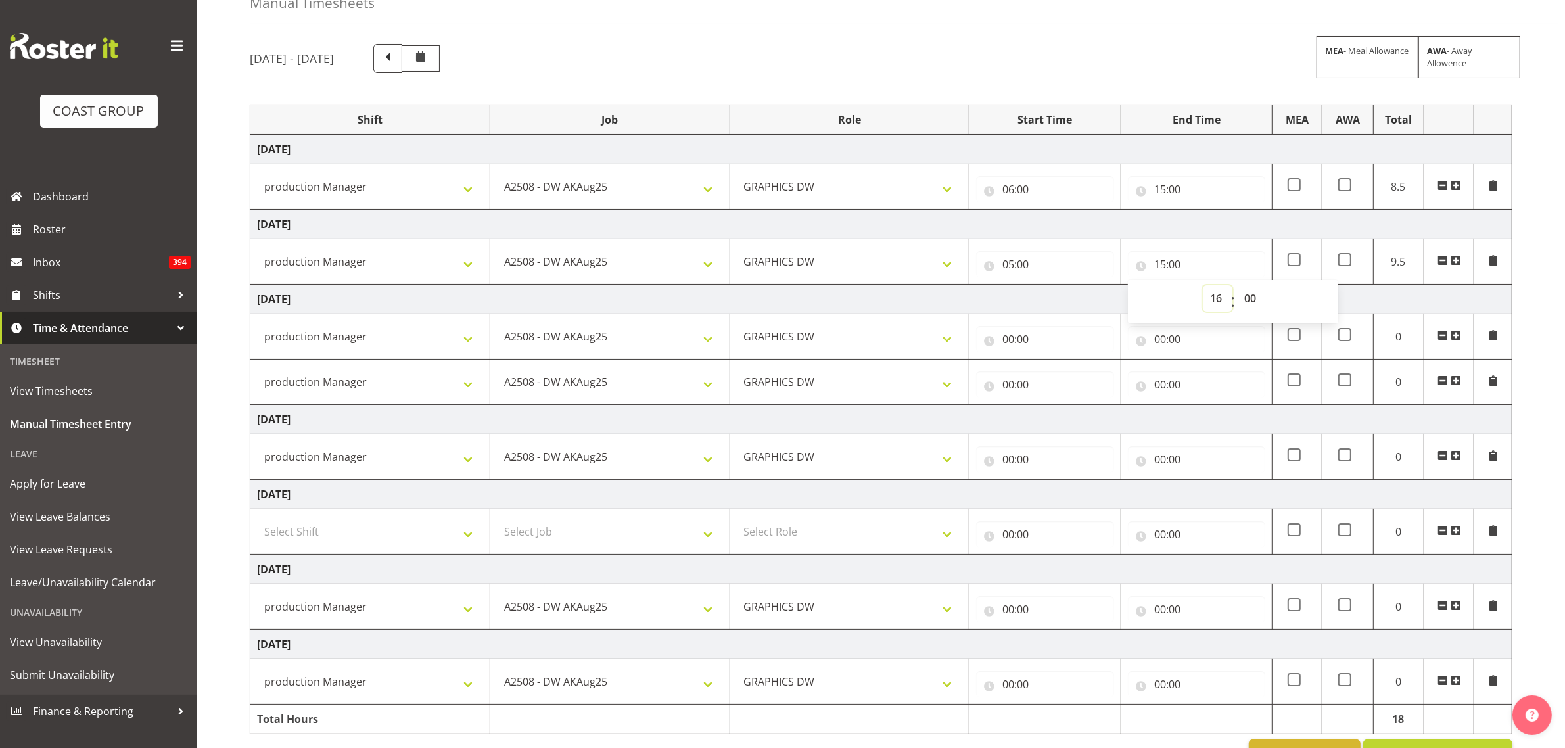
click at [1203, 286] on select "00 01 02 03 04 05 06 07 08 09 10 11 12 13 14 15 16 17 18 19 20 21 22 23" at bounding box center [1218, 298] width 30 height 26
type input "16:00"
click at [1082, 307] on td "[DATE]" at bounding box center [881, 300] width 1262 height 30
click at [1009, 349] on input "00:00" at bounding box center [1044, 339] width 137 height 26
click at [1056, 373] on select "00 01 02 03 04 05 06 07 08 09 10 11 12 13 14 15 16 17 18 19 20 21 22 23" at bounding box center [1066, 373] width 30 height 26
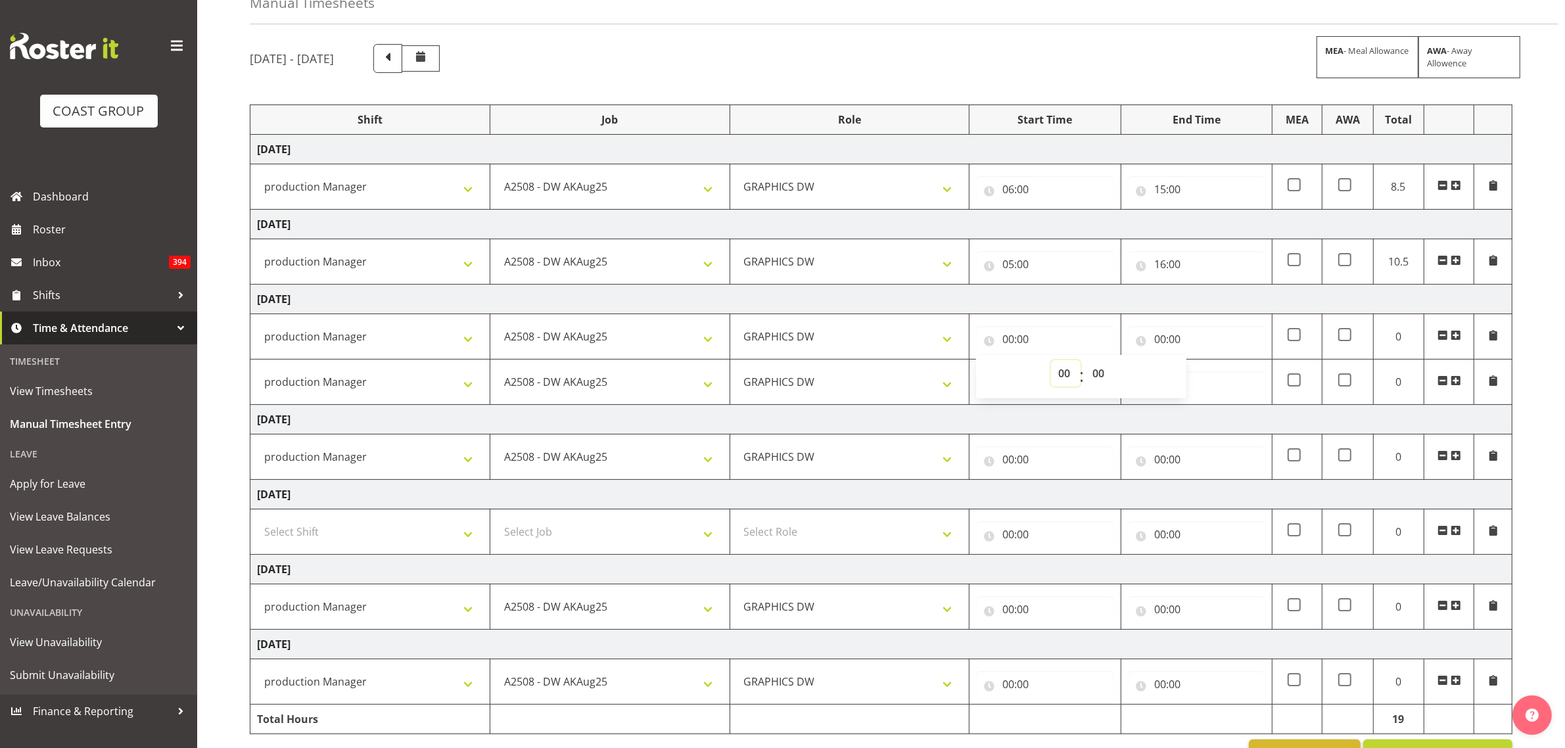
select select "7"
click at [1051, 361] on select "00 01 02 03 04 05 06 07 08 09 10 11 12 13 14 15 16 17 18 19 20 21 22 23" at bounding box center [1066, 373] width 30 height 26
type input "07:00"
click at [1164, 334] on input "00:00" at bounding box center [1196, 339] width 137 height 26
click at [1220, 381] on select "00 01 02 03 04 05 06 07 08 09 10 11 12 13 14 15 16 17 18 19 20 21 22 23" at bounding box center [1218, 373] width 30 height 26
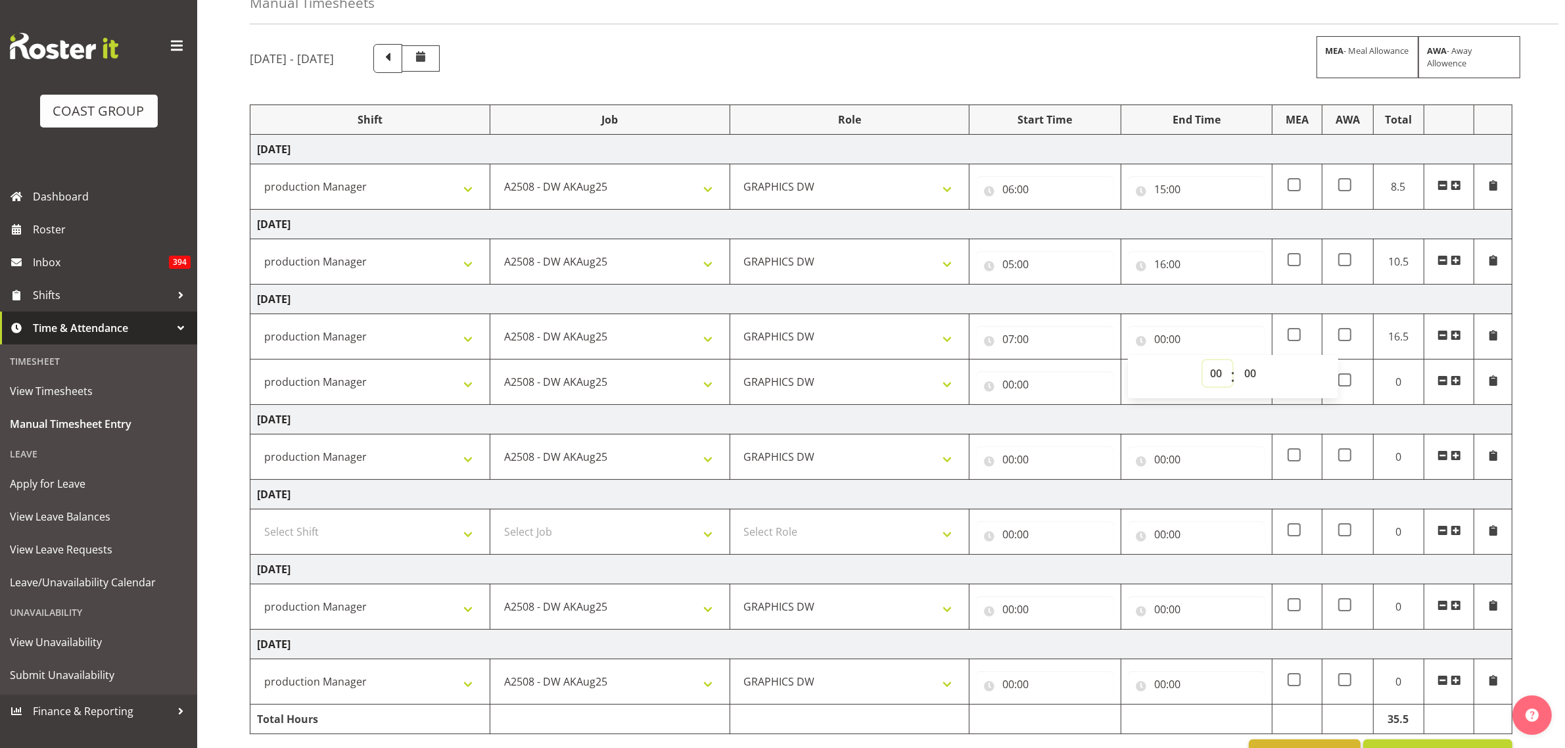
select select "15"
click at [1203, 361] on select "00 01 02 03 04 05 06 07 08 09 10 11 12 13 14 15 16 17 18 19 20 21 22 23" at bounding box center [1218, 373] width 30 height 26
type input "15:00"
click at [1010, 386] on input "00:00" at bounding box center [1044, 384] width 137 height 26
click at [1062, 419] on select "00 01 02 03 04 05 06 07 08 09 10 11 12 13 14 15 16 17 18 19 20 21 22 23" at bounding box center [1066, 418] width 30 height 26
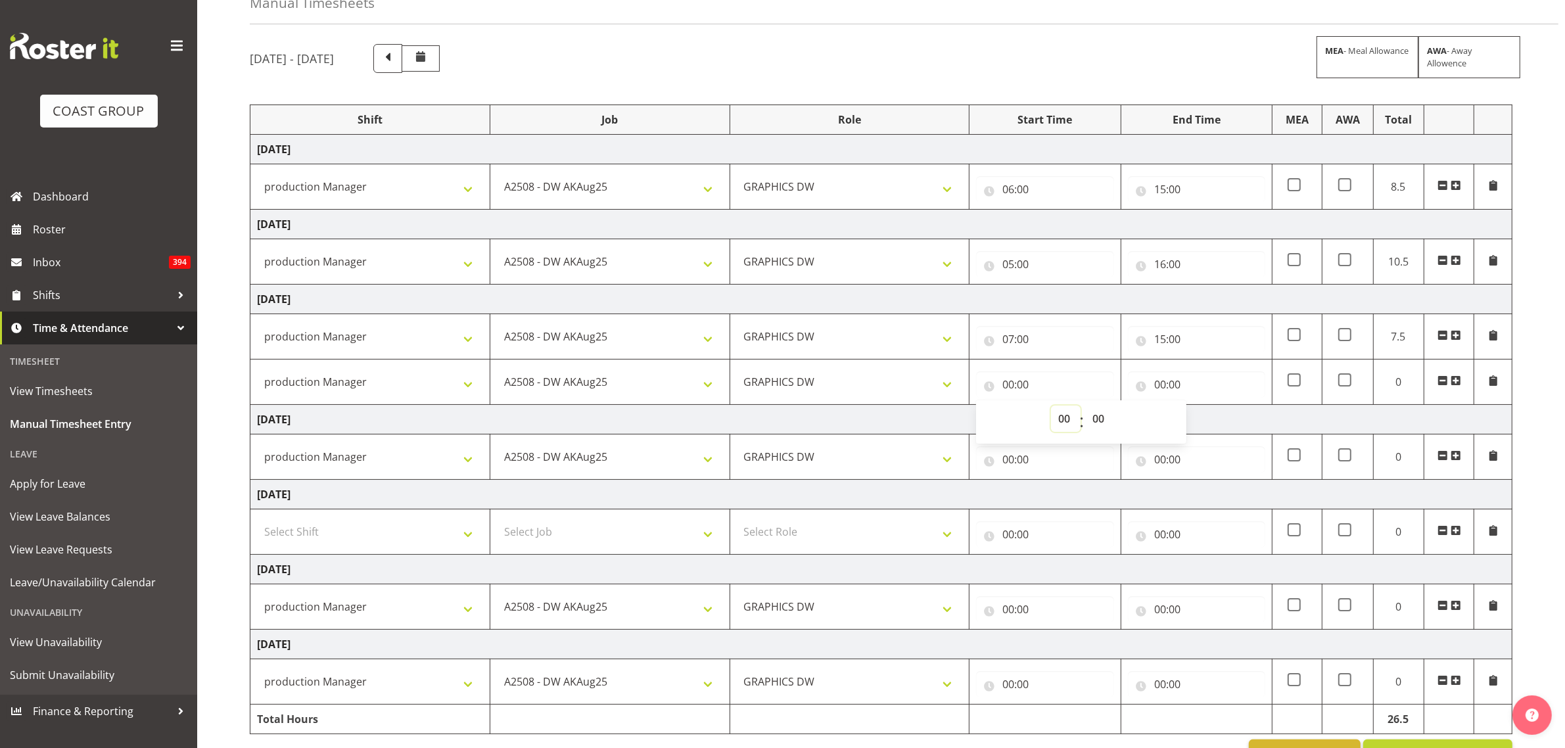
select select "16"
click at [1051, 407] on select "00 01 02 03 04 05 06 07 08 09 10 11 12 13 14 15 16 17 18 19 20 21 22 23" at bounding box center [1066, 418] width 30 height 26
type input "16:00"
click at [1105, 418] on select "00 01 02 03 04 05 06 07 08 09 10 11 12 13 14 15 16 17 18 19 20 21 22 23 24 25 2…" at bounding box center [1100, 418] width 30 height 26
select select "30"
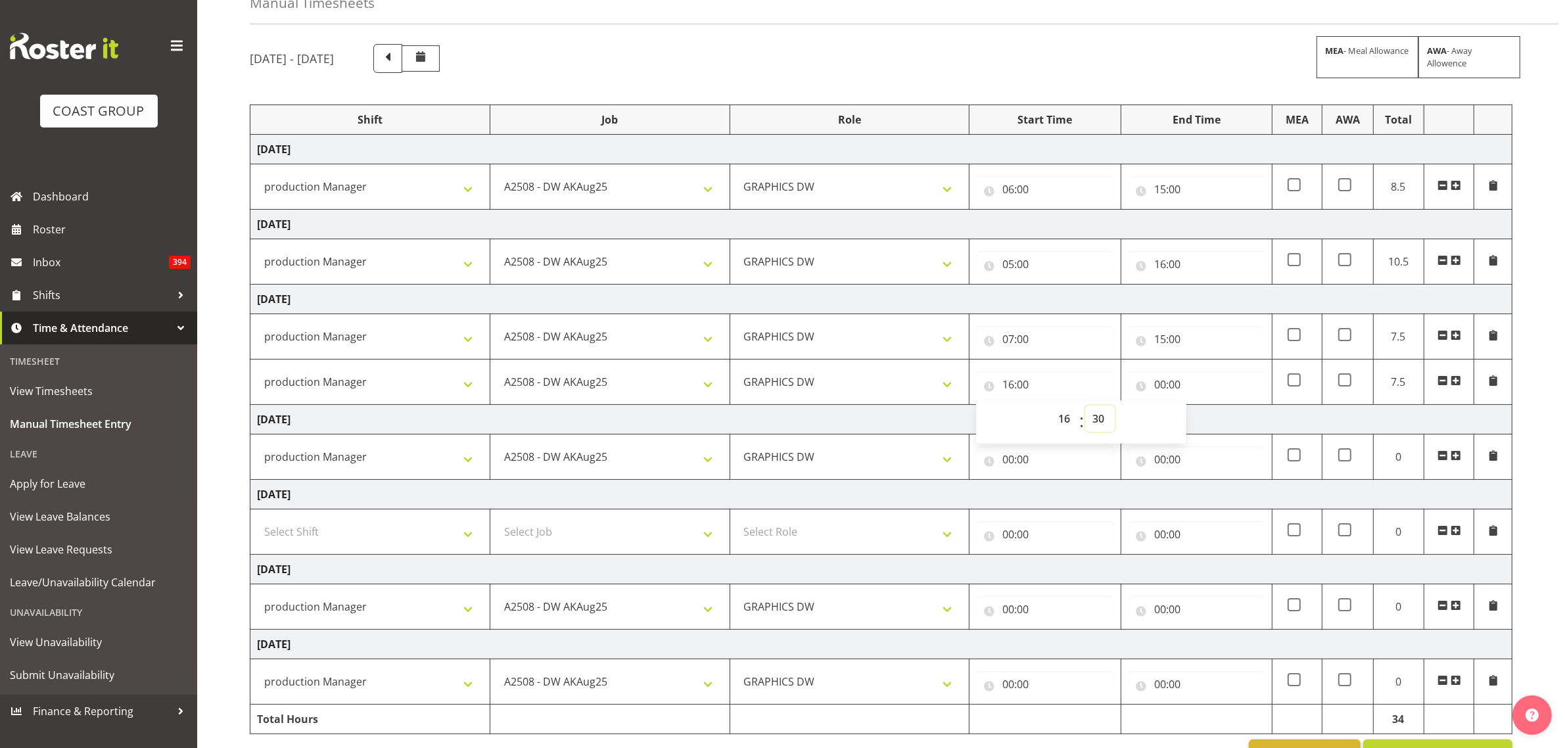
click at [1085, 407] on select "00 01 02 03 04 05 06 07 08 09 10 11 12 13 14 15 16 17 18 19 20 21 22 23 24 25 2…" at bounding box center [1100, 418] width 30 height 26
type input "16:30"
click at [1158, 388] on input "00:00" at bounding box center [1196, 384] width 137 height 26
click at [1200, 423] on div "00 01 02 03 04 05 06 07 08 09 10 11 12 13 14 15 16 17 18 19 20 21 22 23 : 00 01…" at bounding box center [1233, 421] width 210 height 33
click at [1209, 424] on select "00 01 02 03 04 05 06 07 08 09 10 11 12 13 14 15 16 17 18 19 20 21 22 23" at bounding box center [1218, 418] width 30 height 26
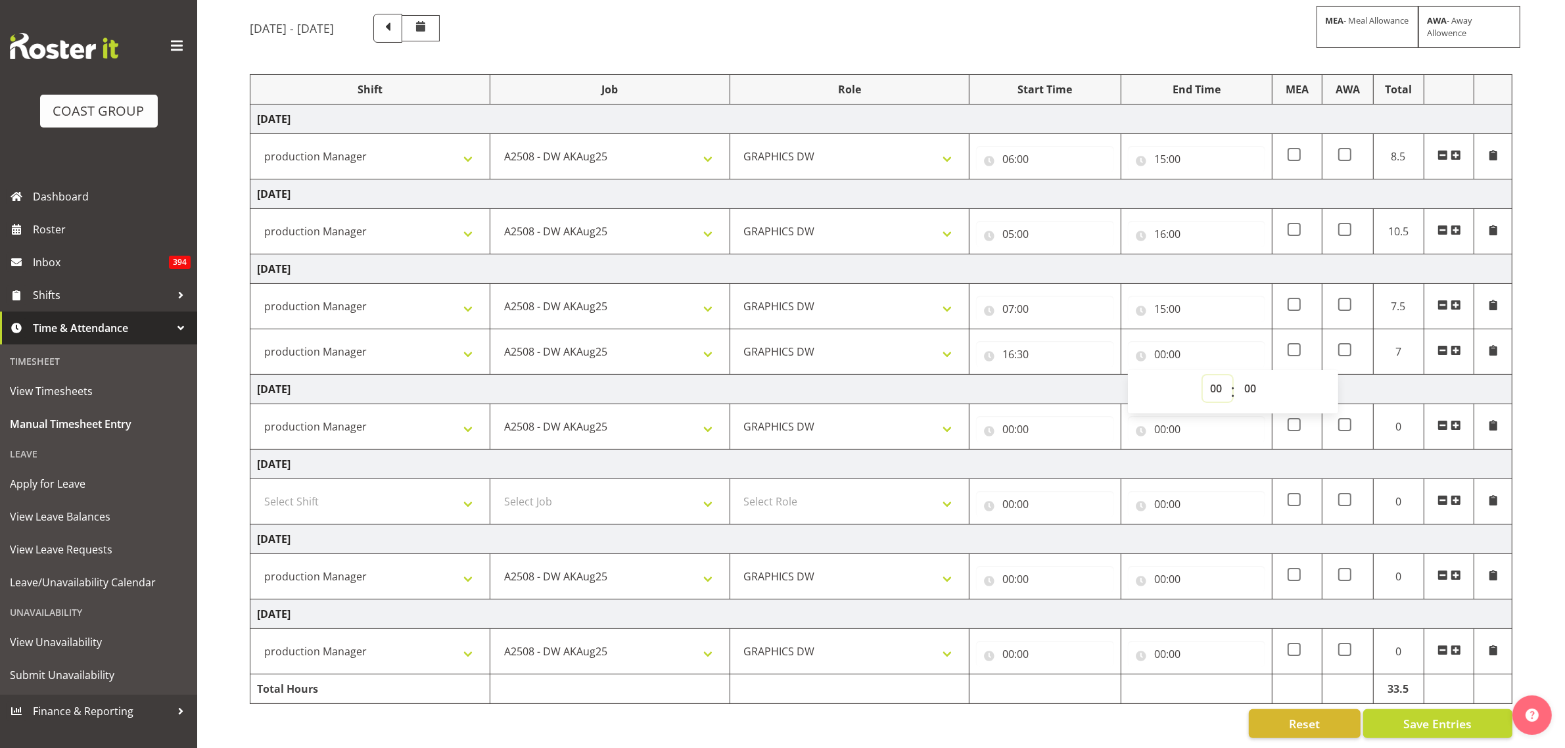
scroll to position [118, 0]
drag, startPoint x: 1220, startPoint y: 372, endPoint x: 1220, endPoint y: 363, distance: 9.2
click at [1220, 375] on select "00 01 02 03 04 05 06 07 08 09 10 11 12 13 14 15 16 17 18 19 20 21 22 23" at bounding box center [1218, 388] width 30 height 26
select select "22"
click at [1203, 375] on select "00 01 02 03 04 05 06 07 08 09 10 11 12 13 14 15 16 17 18 19 20 21 22 23" at bounding box center [1218, 388] width 30 height 26
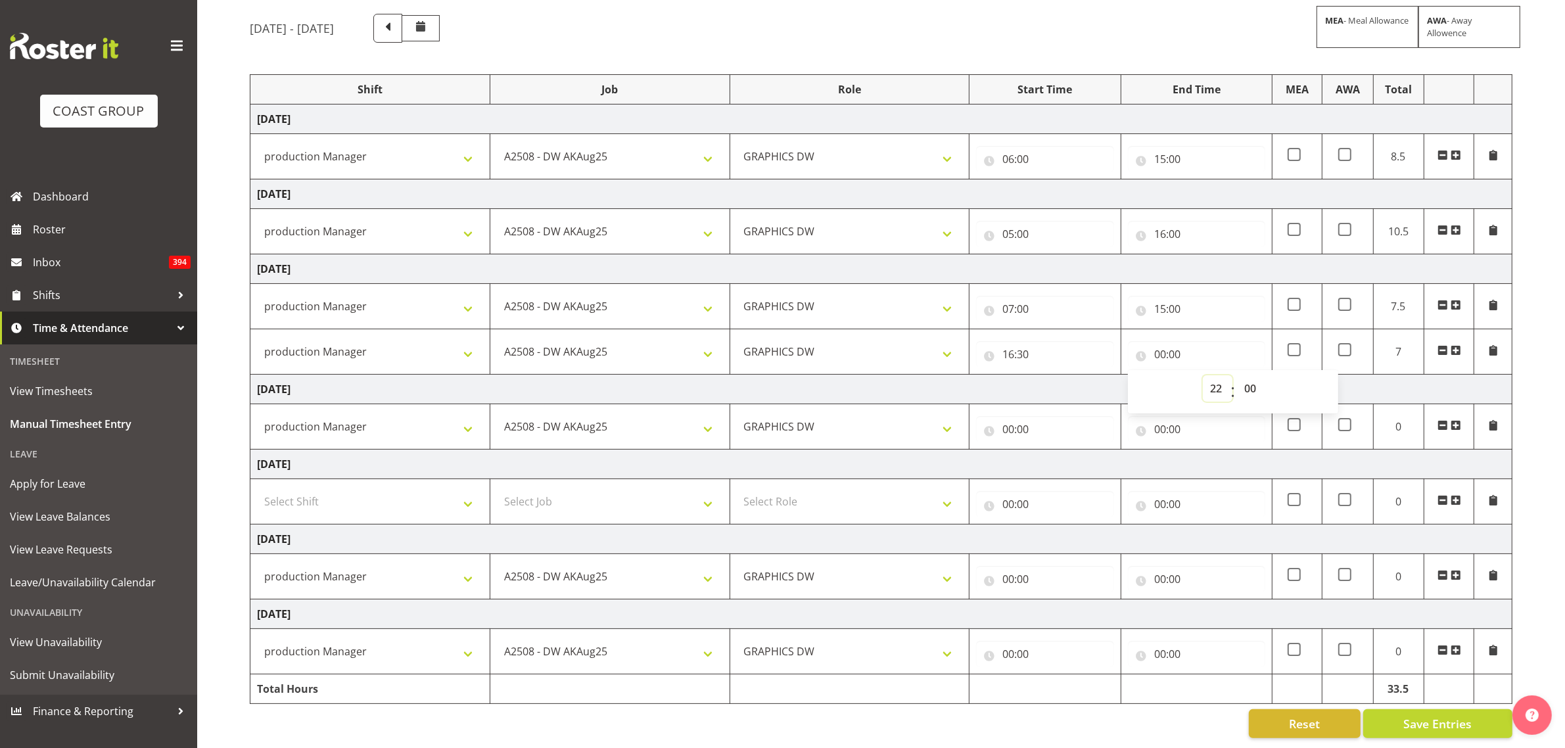
type input "22:00"
click at [1017, 377] on td "[DATE]" at bounding box center [881, 390] width 1262 height 30
click at [1342, 223] on span at bounding box center [1344, 229] width 13 height 13
click at [1342, 225] on input "checkbox" at bounding box center [1342, 229] width 9 height 9
checkbox input "true"
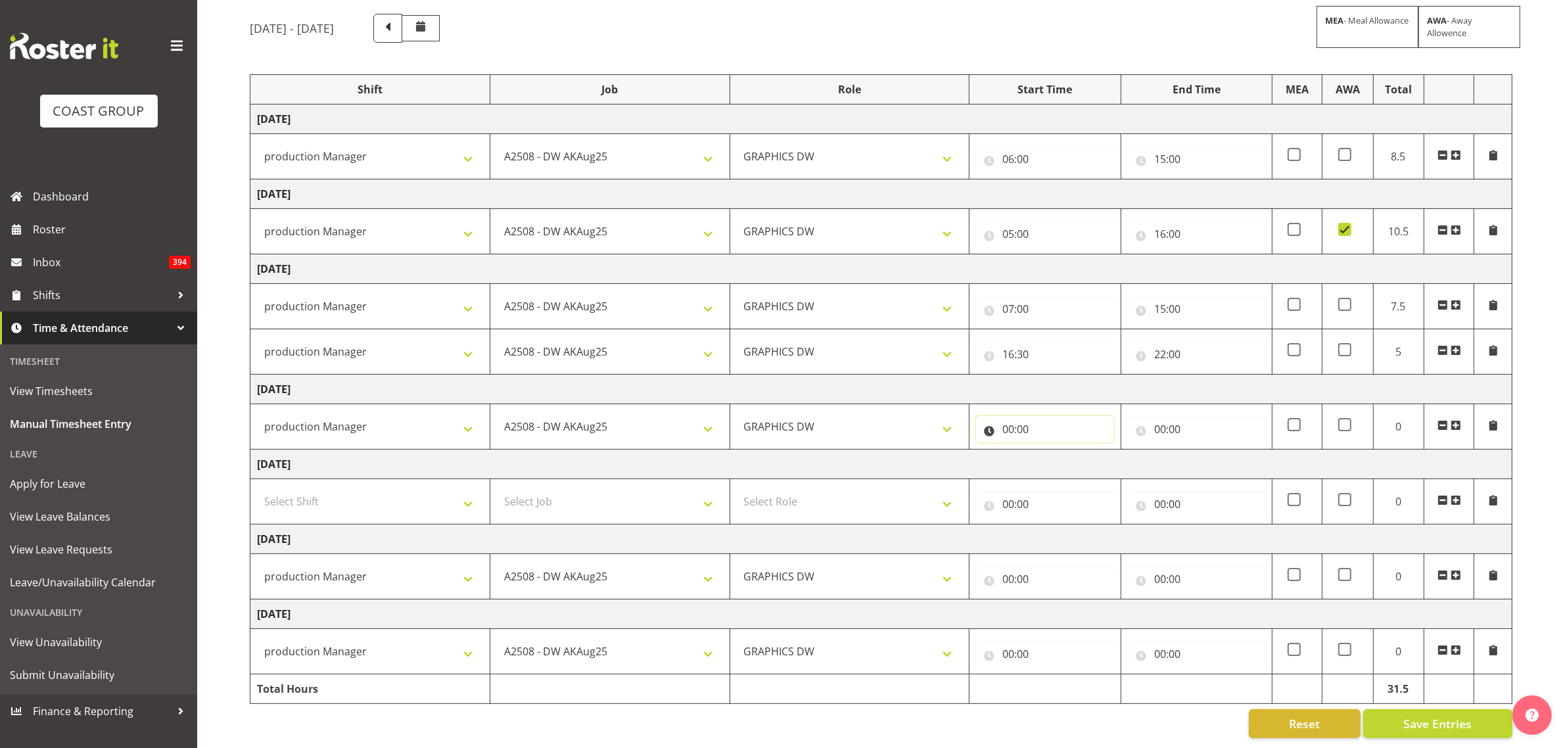
click at [997, 416] on input "00:00" at bounding box center [1044, 429] width 137 height 26
click at [1055, 450] on select "00 01 02 03 04 05 06 07 08 09 10 11 12 13 14 15 16 17 18 19 20 21 22 23" at bounding box center [1066, 463] width 30 height 26
select select "8"
click at [1051, 450] on select "00 01 02 03 04 05 06 07 08 09 10 11 12 13 14 15 16 17 18 19 20 21 22 23" at bounding box center [1066, 463] width 30 height 26
type input "08:00"
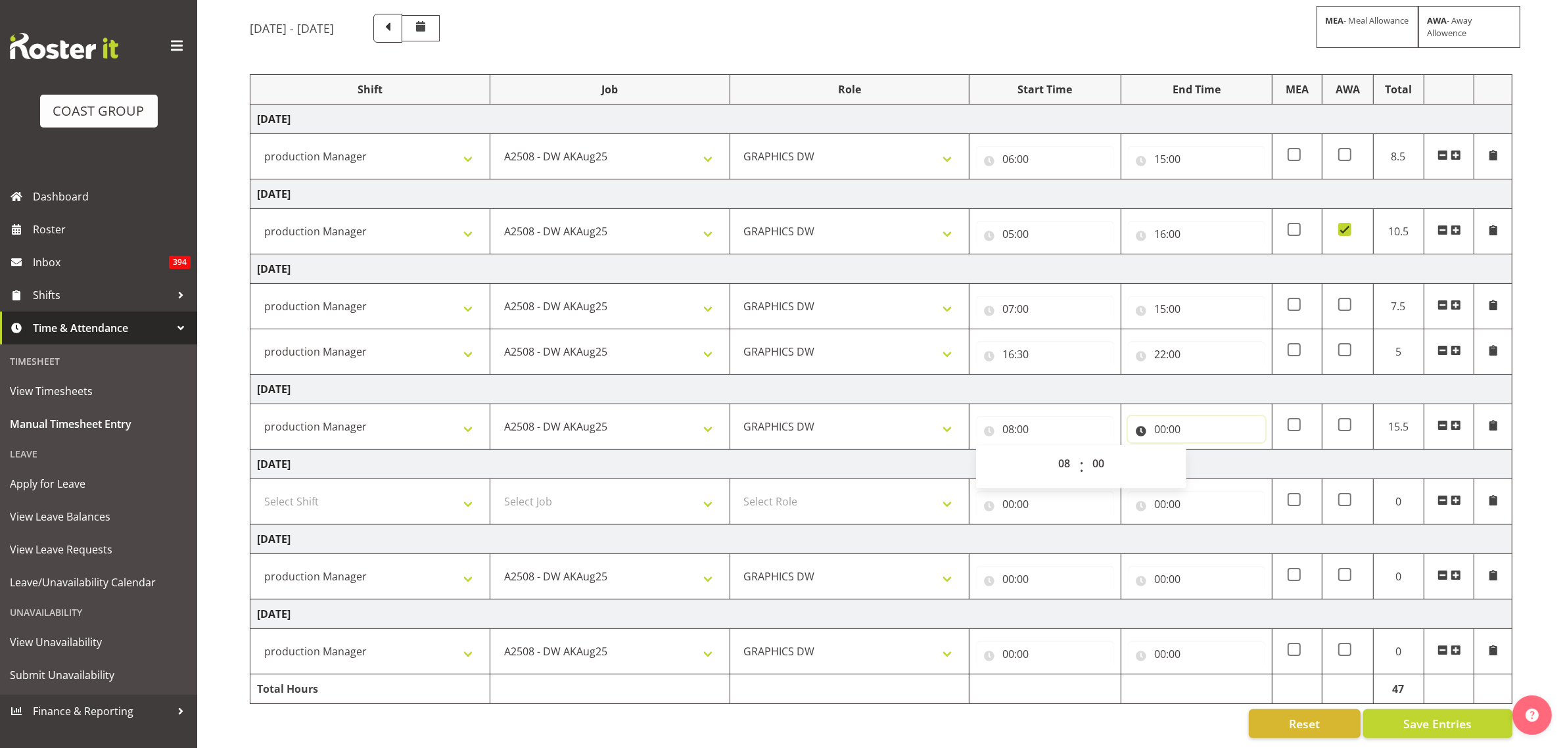
click at [1153, 416] on input "00:00" at bounding box center [1196, 429] width 137 height 26
click at [1223, 450] on select "00 01 02 03 04 05 06 07 08 09 10 11 12 13 14 15 16 17 18 19 20 21 22 23" at bounding box center [1218, 463] width 30 height 26
select select "10"
click at [1203, 450] on select "00 01 02 03 04 05 06 07 08 09 10 11 12 13 14 15 16 17 18 19 20 21 22 23" at bounding box center [1218, 463] width 30 height 26
type input "10:00"
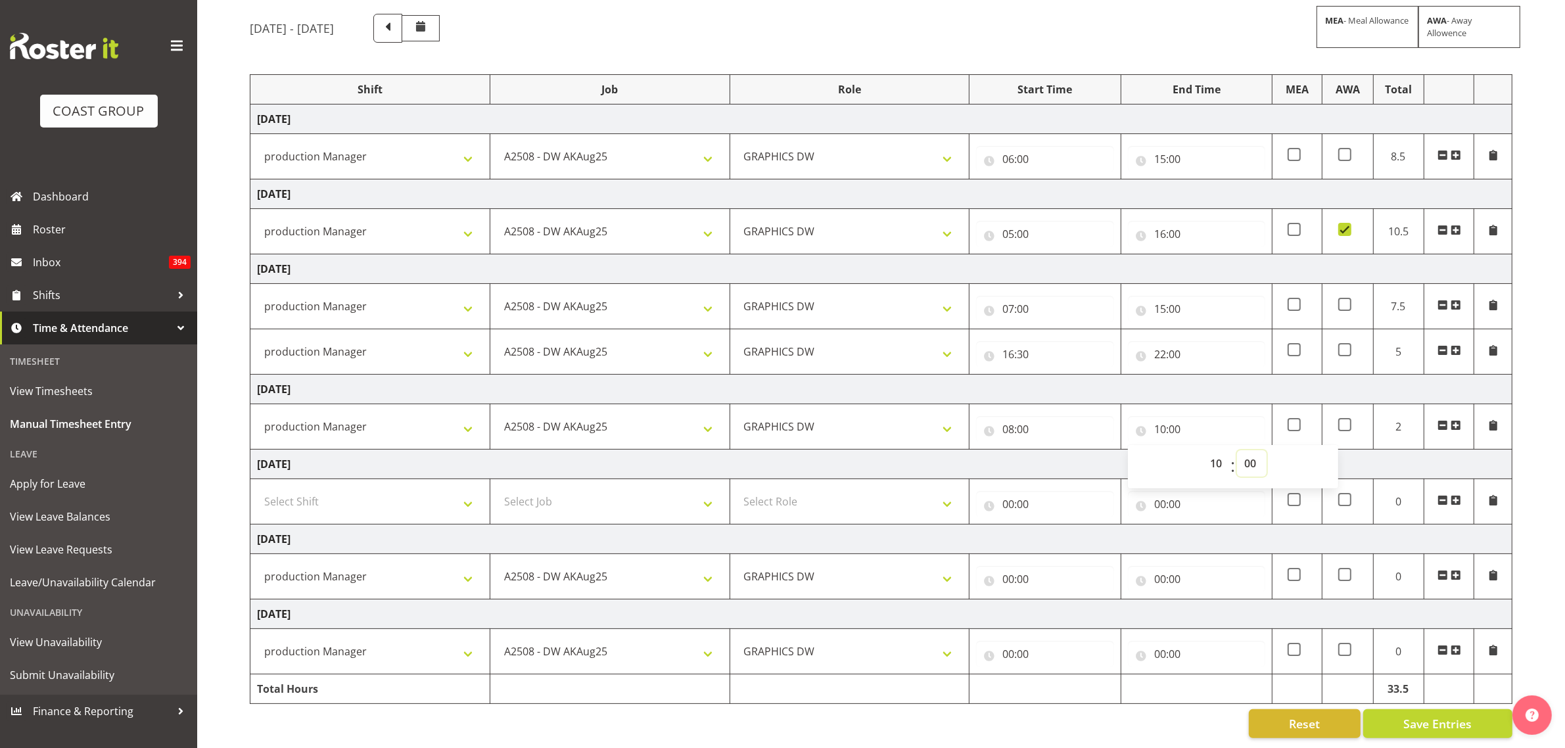
click at [1254, 451] on select "00 01 02 03 04 05 06 07 08 09 10 11 12 13 14 15 16 17 18 19 20 21 22 23 24 25 2…" at bounding box center [1252, 463] width 30 height 26
select select "30"
click at [1237, 450] on select "00 01 02 03 04 05 06 07 08 09 10 11 12 13 14 15 16 17 18 19 20 21 22 23 24 25 2…" at bounding box center [1252, 463] width 30 height 26
type input "10:30"
click at [1005, 569] on input "00:00" at bounding box center [1044, 579] width 137 height 26
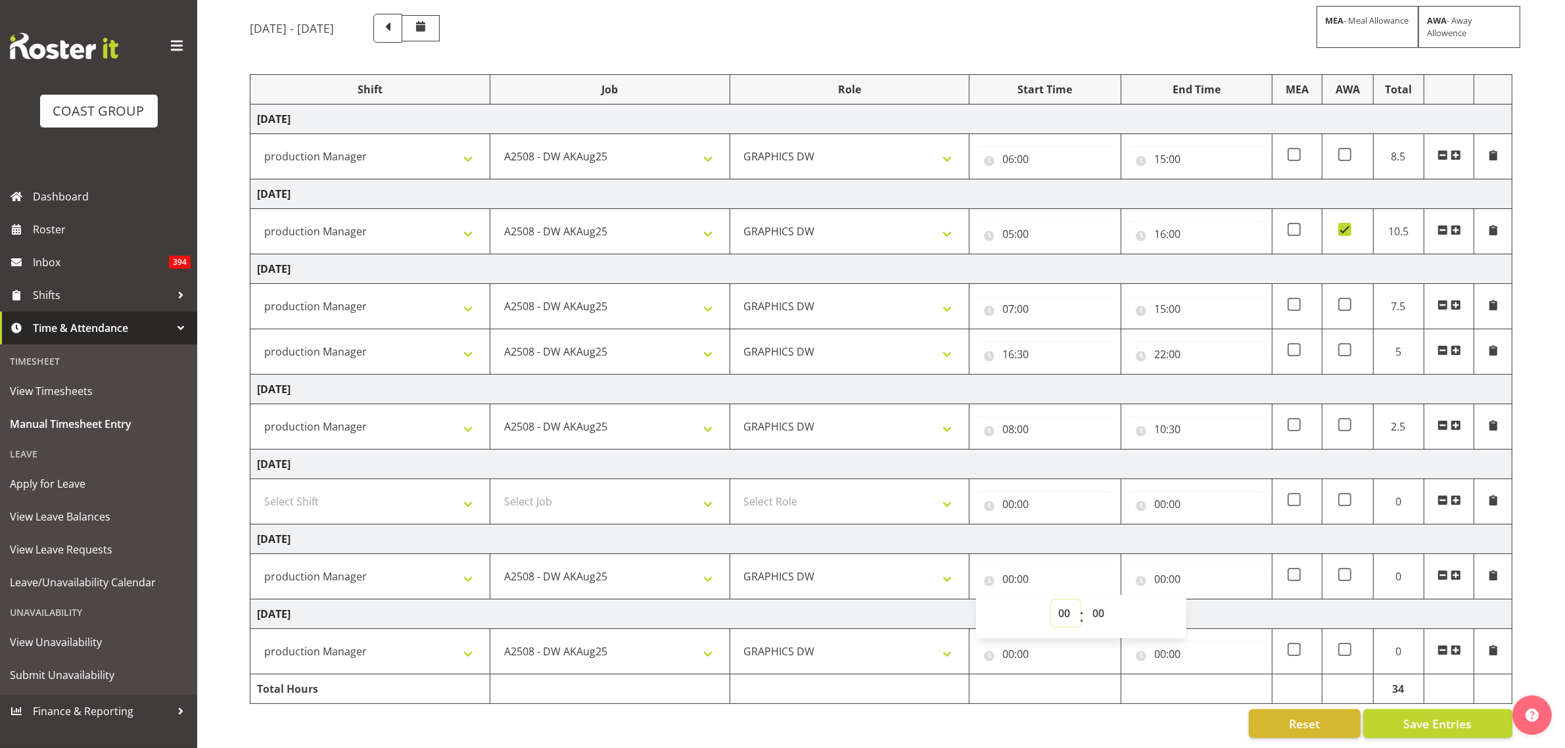
click at [1051, 603] on select "00 01 02 03 04 05 06 07 08 09 10 11 12 13 14 15 16 17 18 19 20 21 22 23" at bounding box center [1066, 613] width 30 height 26
select select "6"
click at [1051, 600] on select "00 01 02 03 04 05 06 07 08 09 10 11 12 13 14 15 16 17 18 19 20 21 22 23" at bounding box center [1066, 613] width 30 height 26
type input "06:00"
click at [1162, 561] on div "00:00 00 01 02 03 04 05 06 07 08 09 10 11 12 13 14 15 16 17 18 19 20 21 22 23 :…" at bounding box center [1196, 577] width 137 height 32
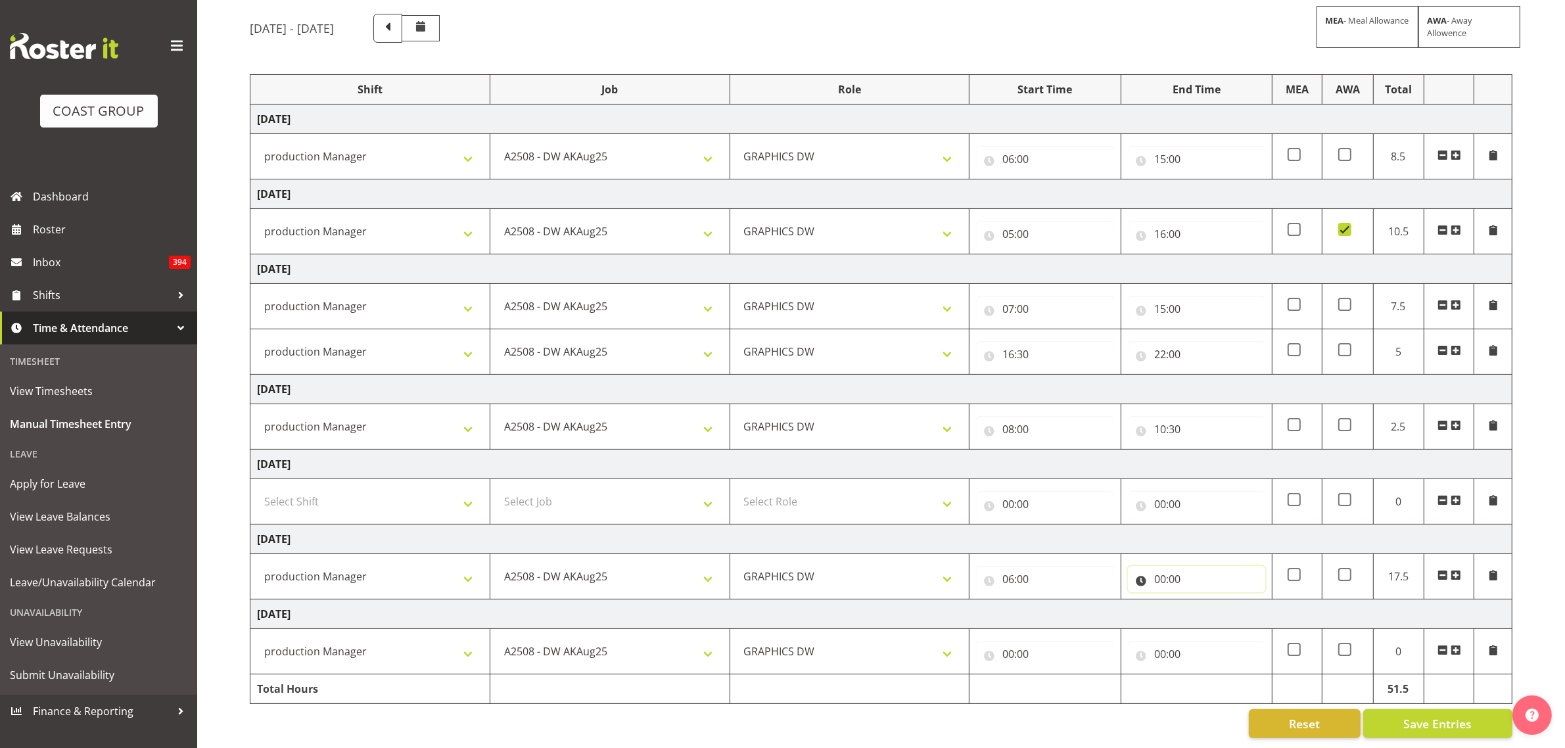
click at [1161, 566] on input "00:00" at bounding box center [1196, 579] width 137 height 26
click at [1212, 608] on select "00 01 02 03 04 05 06 07 08 09 10 11 12 13 14 15 16 17 18 19 20 21 22 23" at bounding box center [1218, 613] width 30 height 26
select select "14"
click at [1203, 600] on select "00 01 02 03 04 05 06 07 08 09 10 11 12 13 14 15 16 17 18 19 20 21 22 23" at bounding box center [1218, 613] width 30 height 26
type input "14:00"
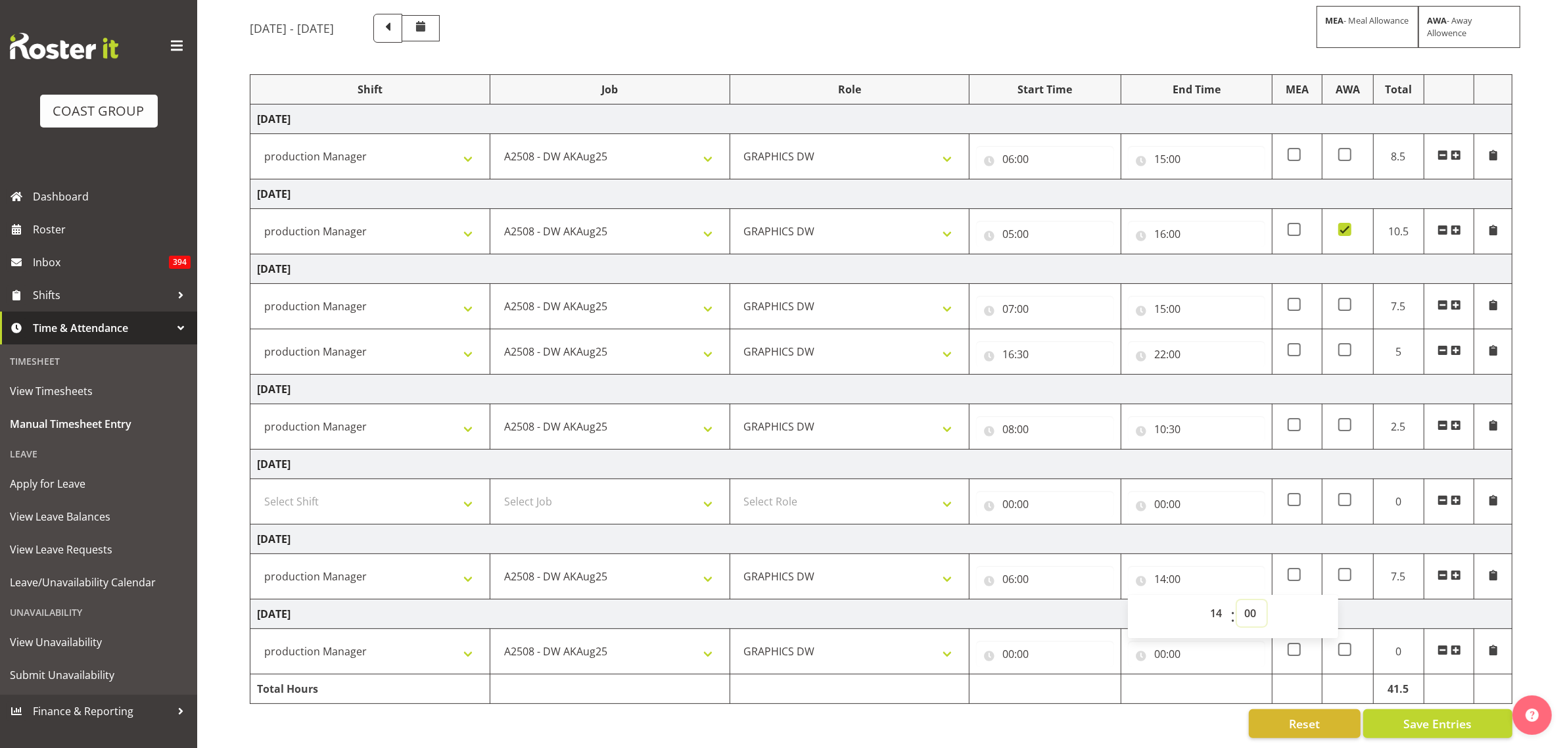
click at [1252, 603] on select "00 01 02 03 04 05 06 07 08 09 10 11 12 13 14 15 16 17 18 19 20 21 22 23 24 25 2…" at bounding box center [1252, 613] width 30 height 26
select select "30"
click at [1237, 600] on select "00 01 02 03 04 05 06 07 08 09 10 11 12 13 14 15 16 17 18 19 20 21 22 23 24 25 2…" at bounding box center [1252, 613] width 30 height 26
type input "14:30"
click at [1019, 644] on input "00:00" at bounding box center [1044, 654] width 137 height 26
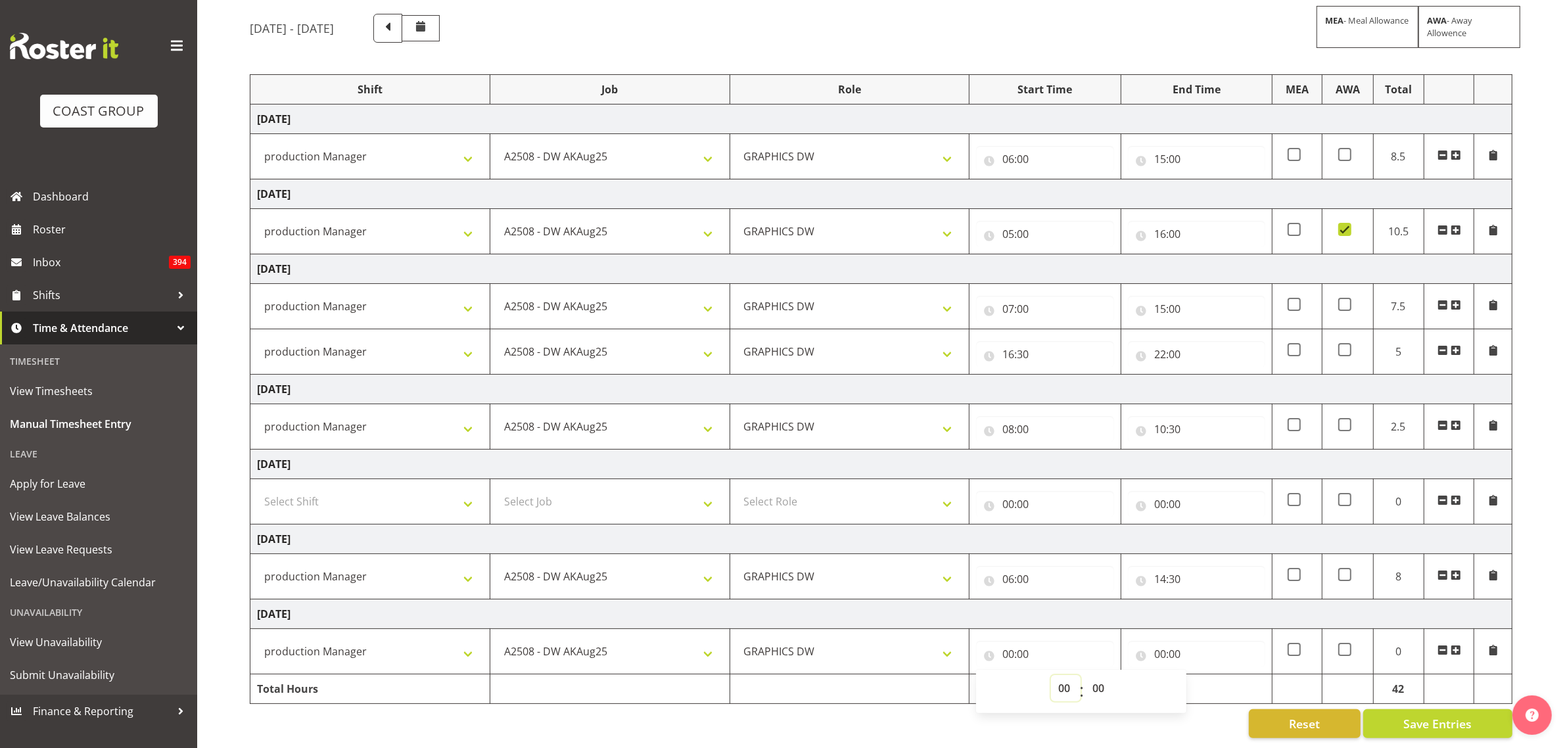
click at [1055, 675] on select "00 01 02 03 04 05 06 07 08 09 10 11 12 13 14 15 16 17 18 19 20 21 22 23" at bounding box center [1066, 688] width 30 height 26
select select "6"
click at [1051, 675] on select "00 01 02 03 04 05 06 07 08 09 10 11 12 13 14 15 16 17 18 19 20 21 22 23" at bounding box center [1066, 688] width 30 height 26
type input "06:00"
click at [1165, 645] on input "00:00" at bounding box center [1196, 654] width 137 height 26
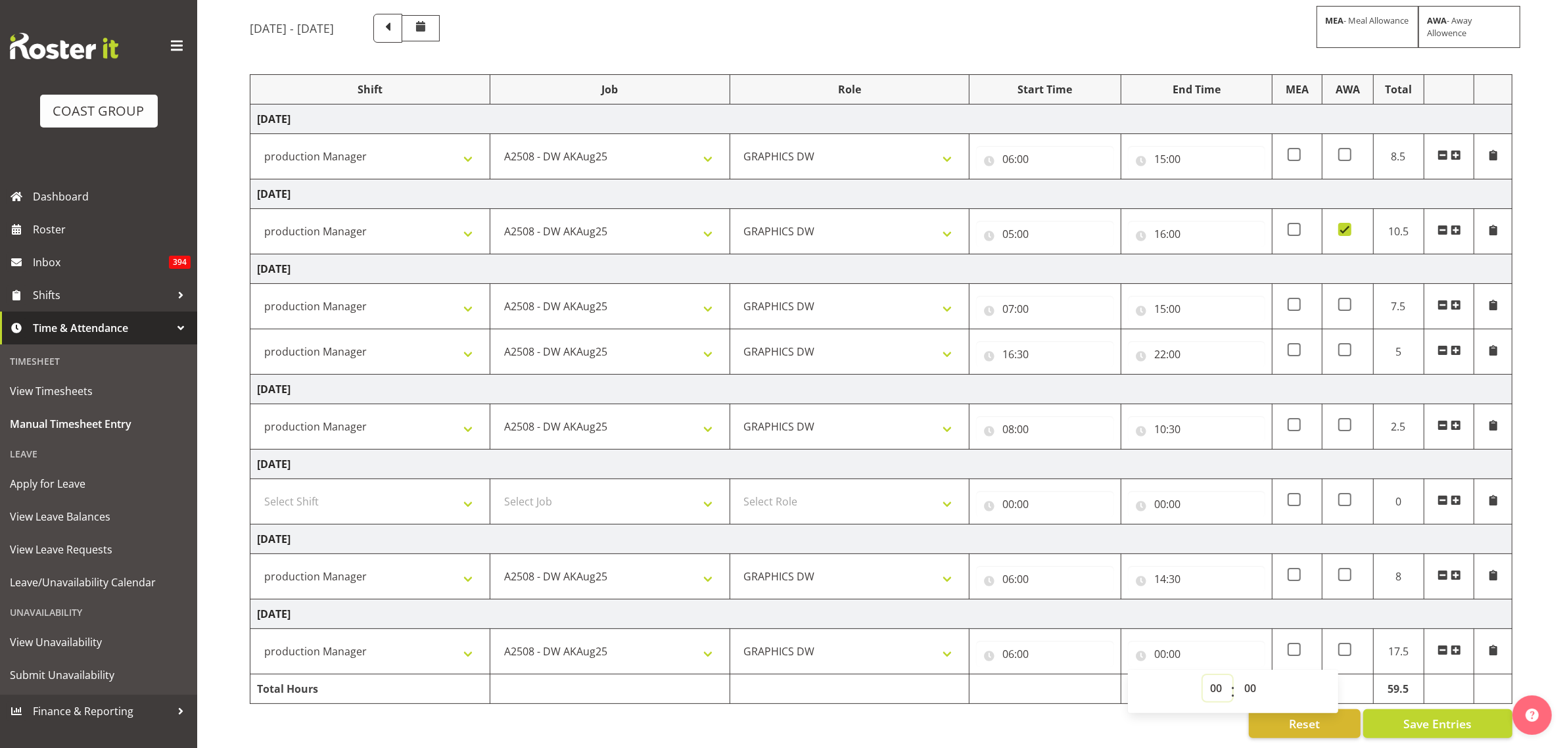
click at [1222, 677] on select "00 01 02 03 04 05 06 07 08 09 10 11 12 13 14 15 16 17 18 19 20 21 22 23" at bounding box center [1218, 688] width 30 height 26
select select "15"
click at [1203, 675] on select "00 01 02 03 04 05 06 07 08 09 10 11 12 13 14 15 16 17 18 19 20 21 22 23" at bounding box center [1218, 688] width 30 height 26
type input "15:00"
click at [1421, 715] on span "Save Entries" at bounding box center [1437, 723] width 68 height 17
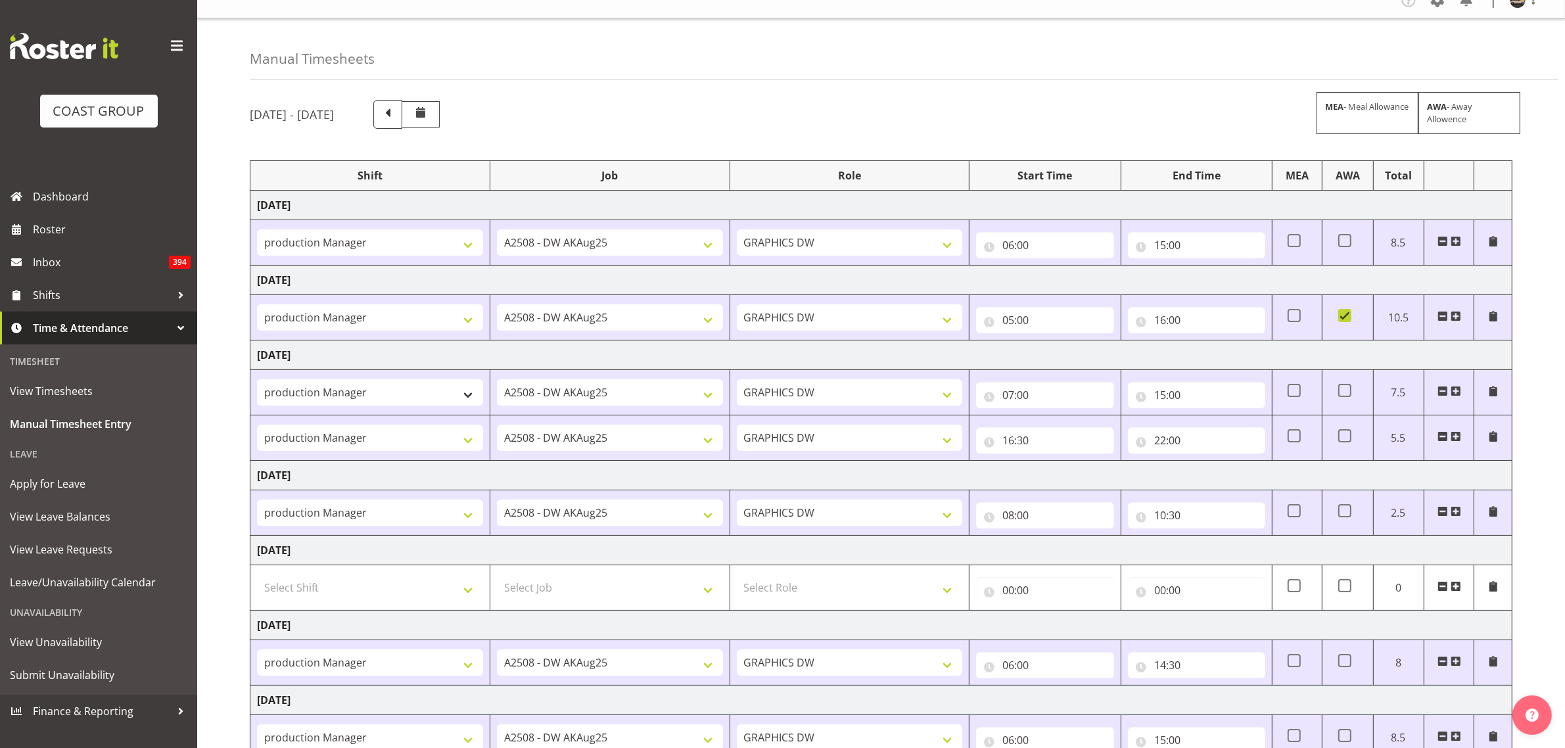
scroll to position [9, 0]
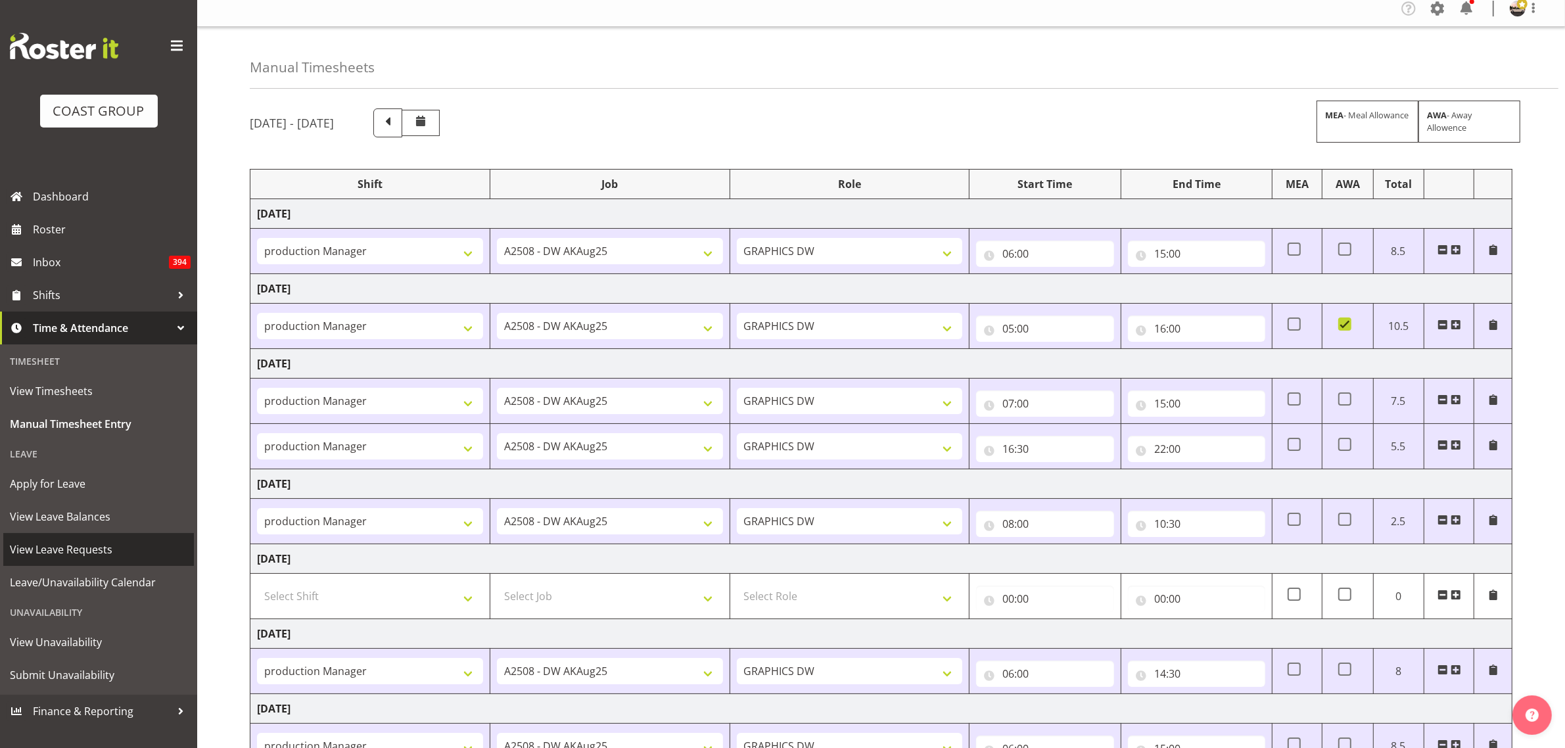
click at [77, 556] on span "View Leave Requests" at bounding box center [98, 549] width 177 height 20
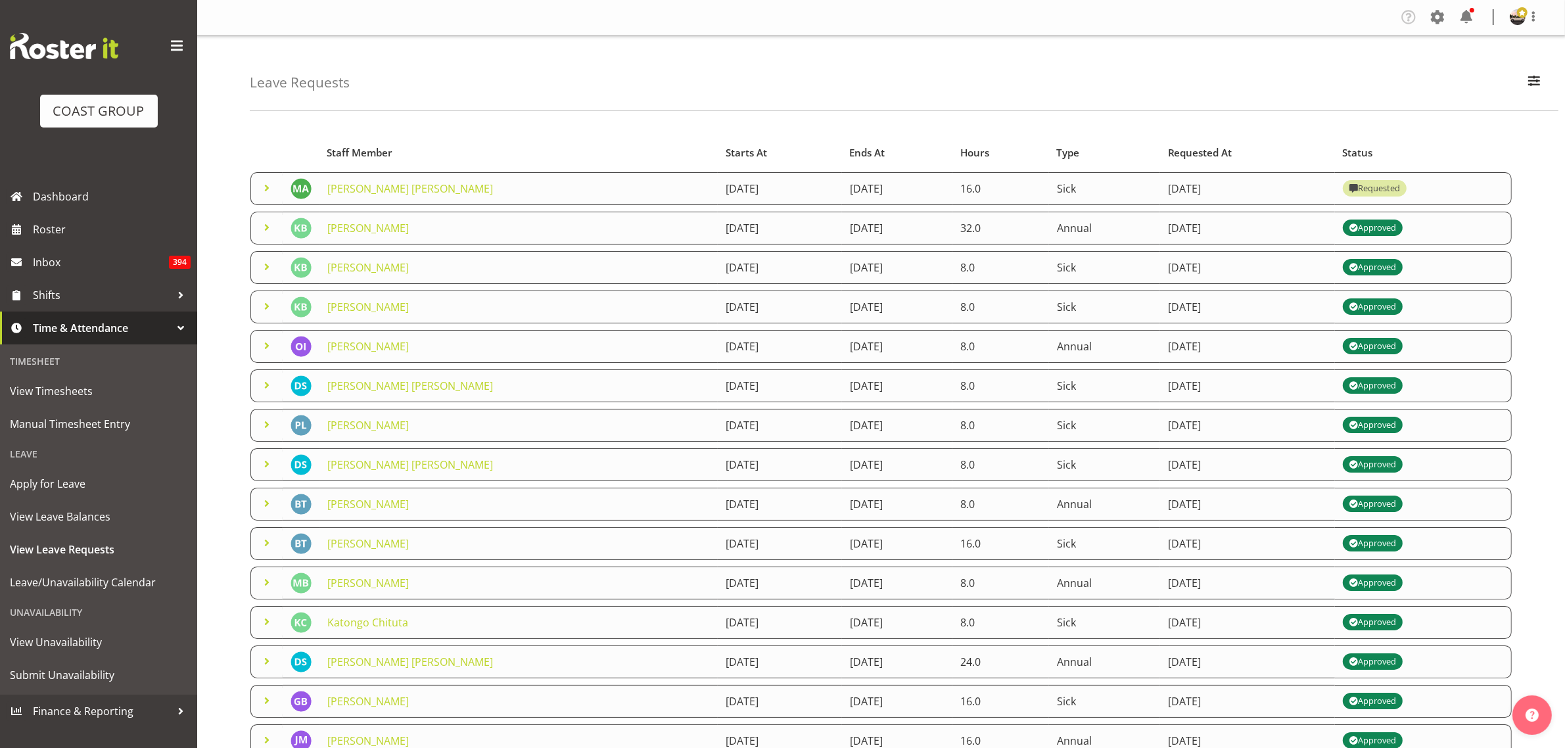
click at [260, 181] on span at bounding box center [267, 188] width 16 height 16
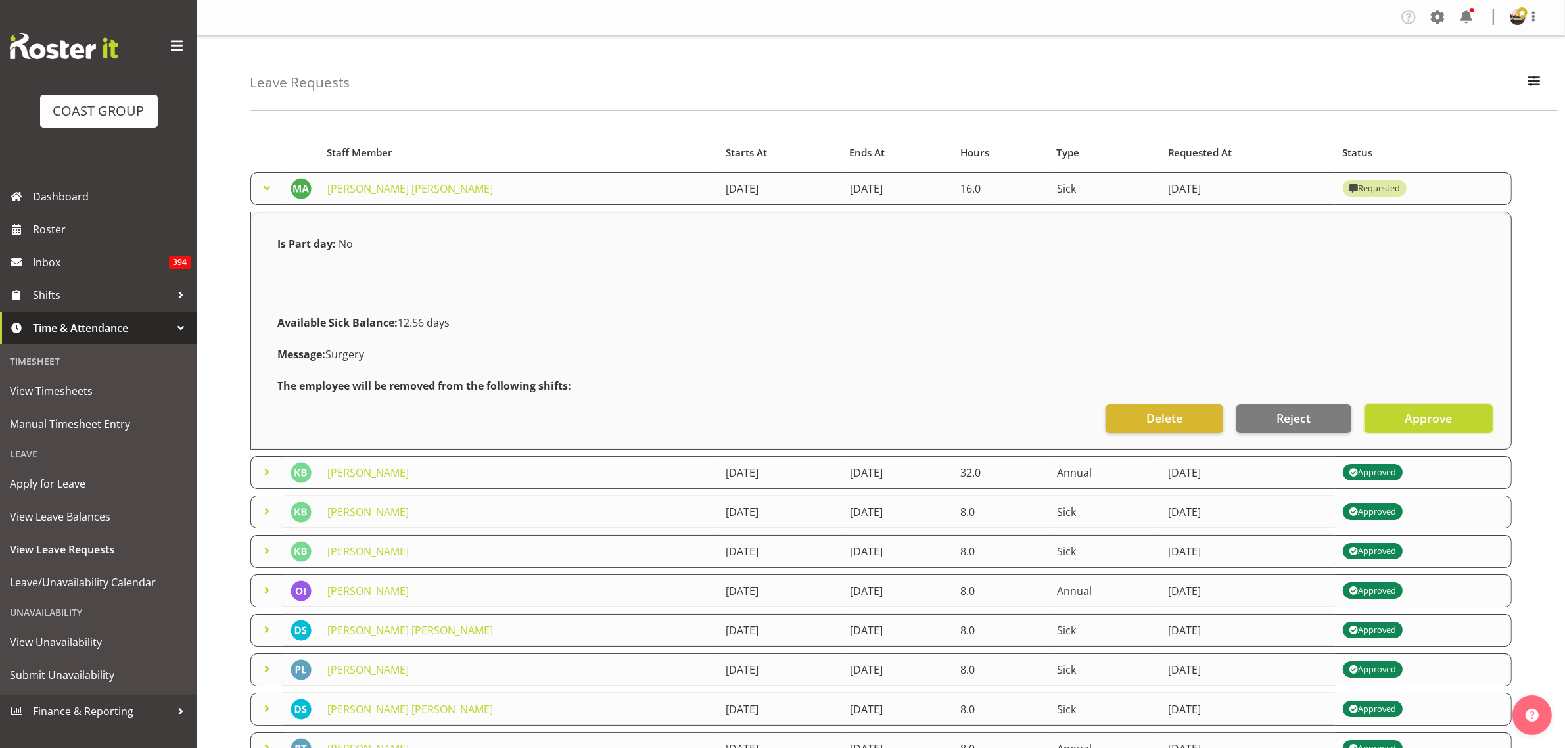
click at [1400, 419] on button "Approve" at bounding box center [1428, 418] width 128 height 29
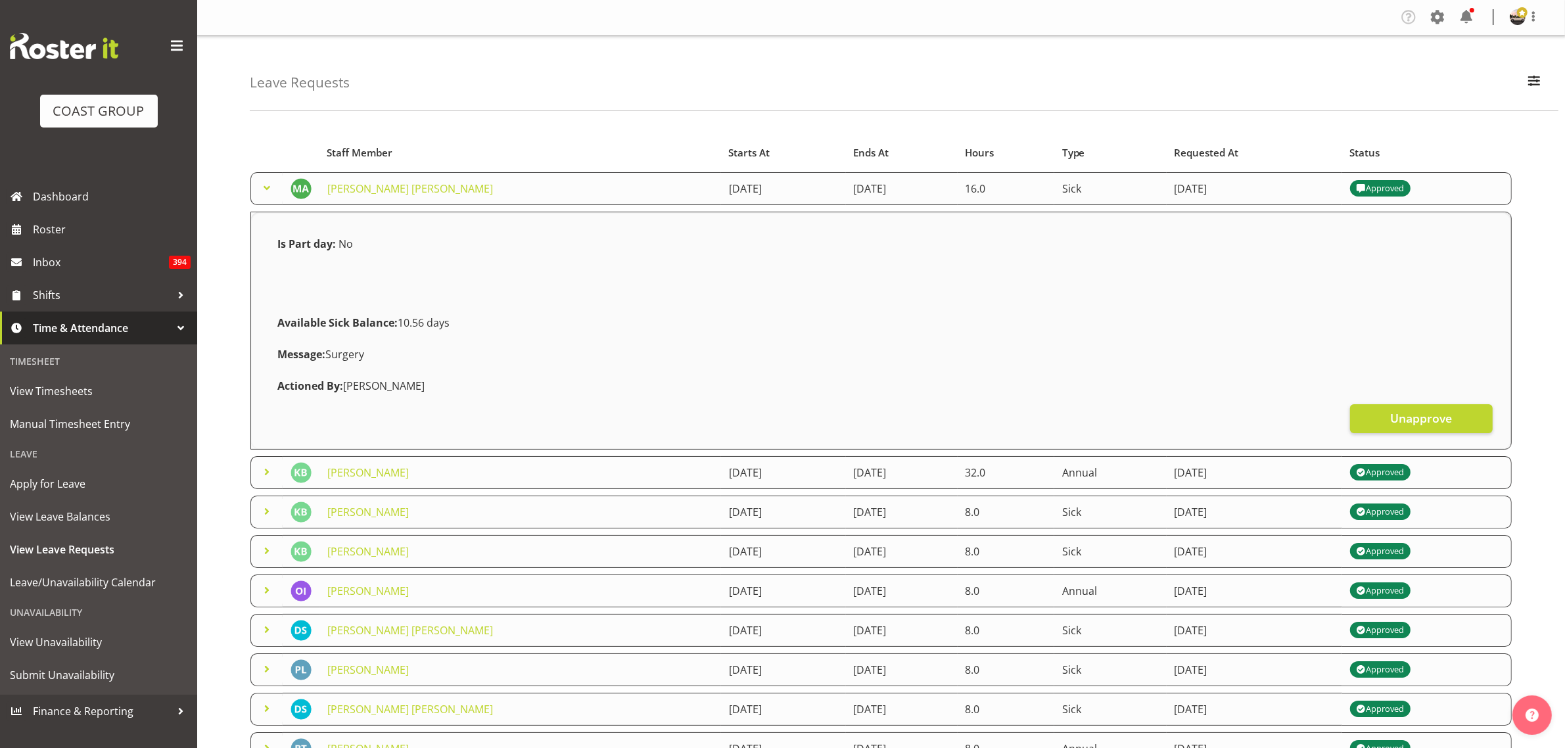
click at [266, 184] on span at bounding box center [267, 188] width 16 height 16
